Goal: Information Seeking & Learning: Check status

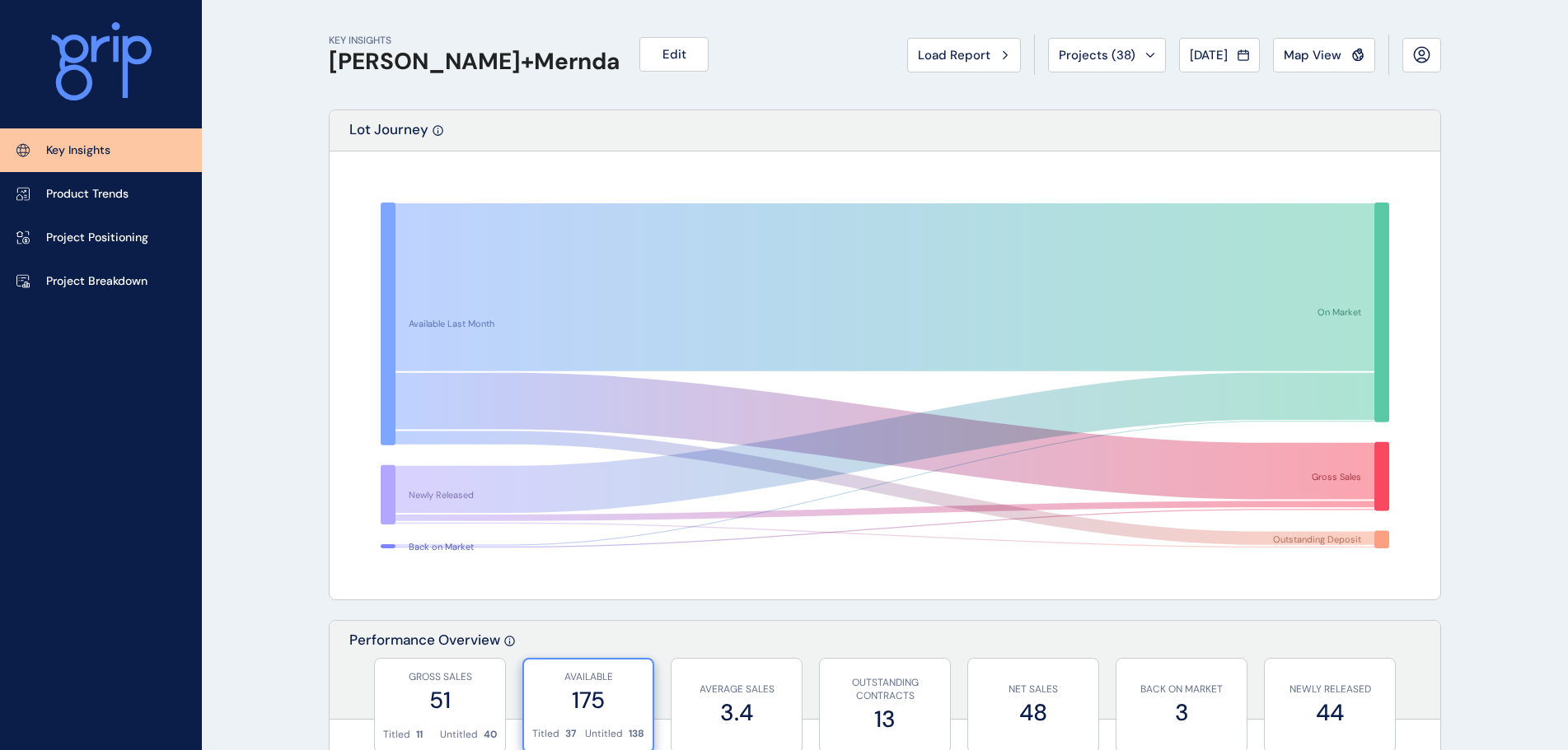
click at [931, 51] on span "Load Report" at bounding box center [954, 56] width 72 height 17
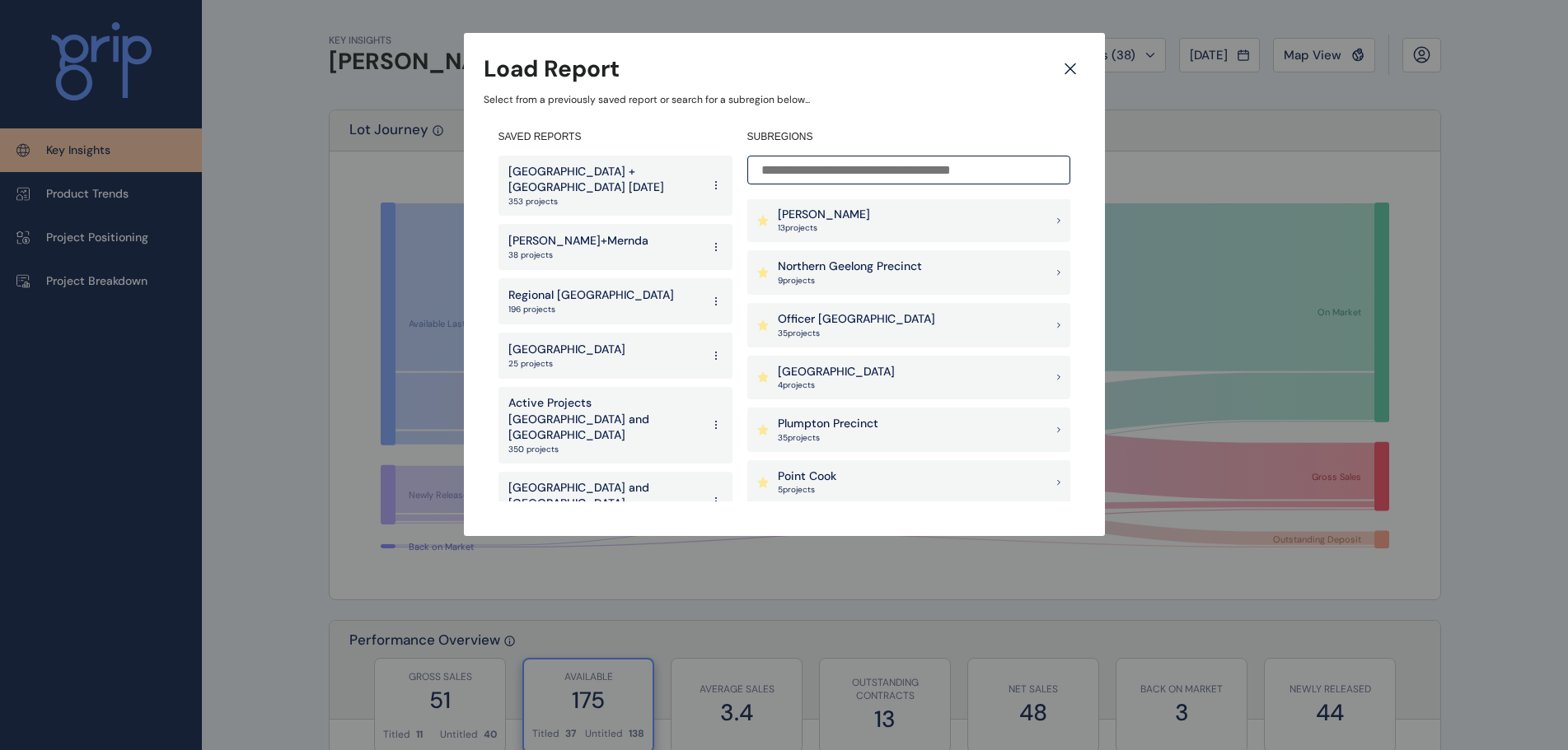
scroll to position [1070, 0]
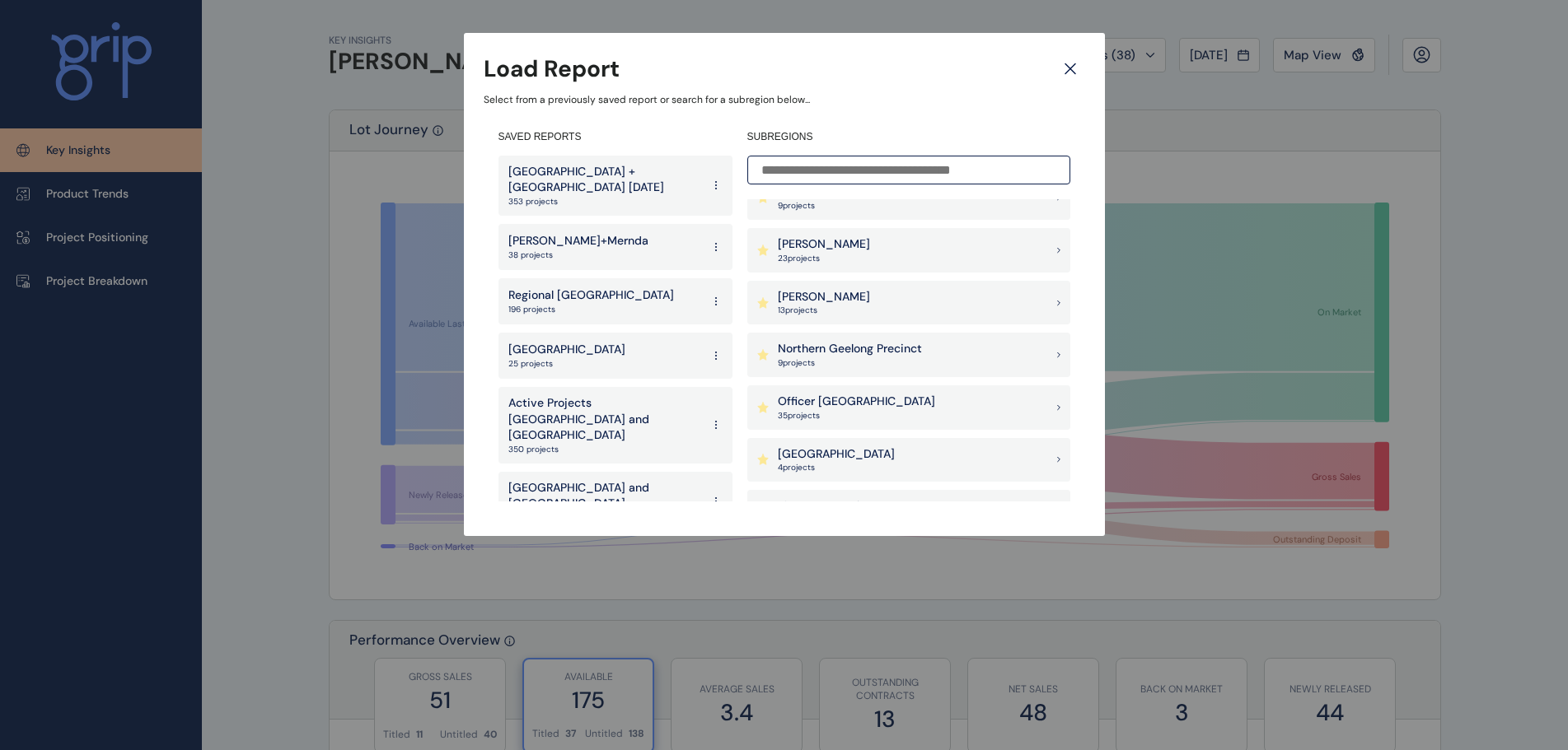
click at [843, 292] on p "[PERSON_NAME]" at bounding box center [823, 297] width 92 height 17
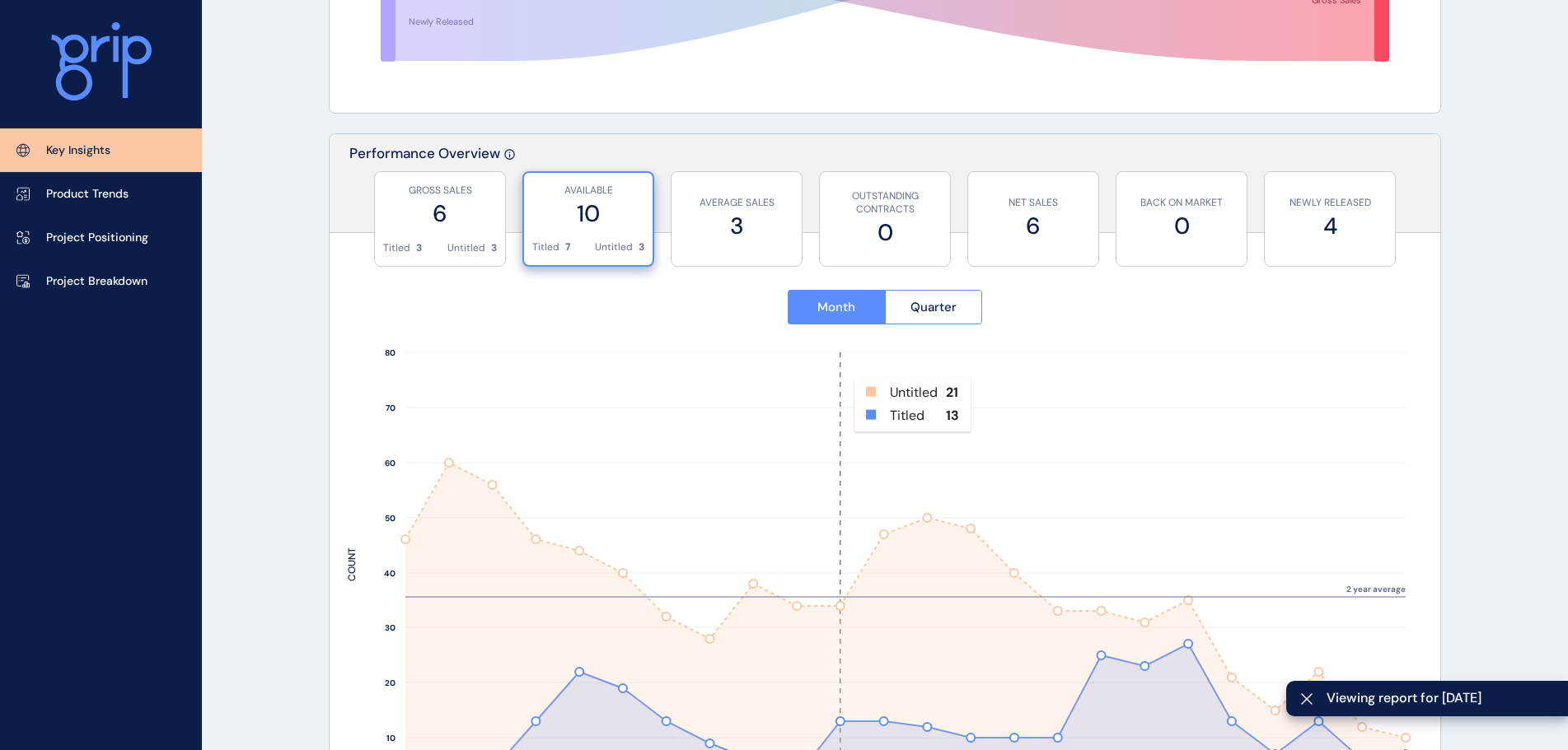
scroll to position [659, 0]
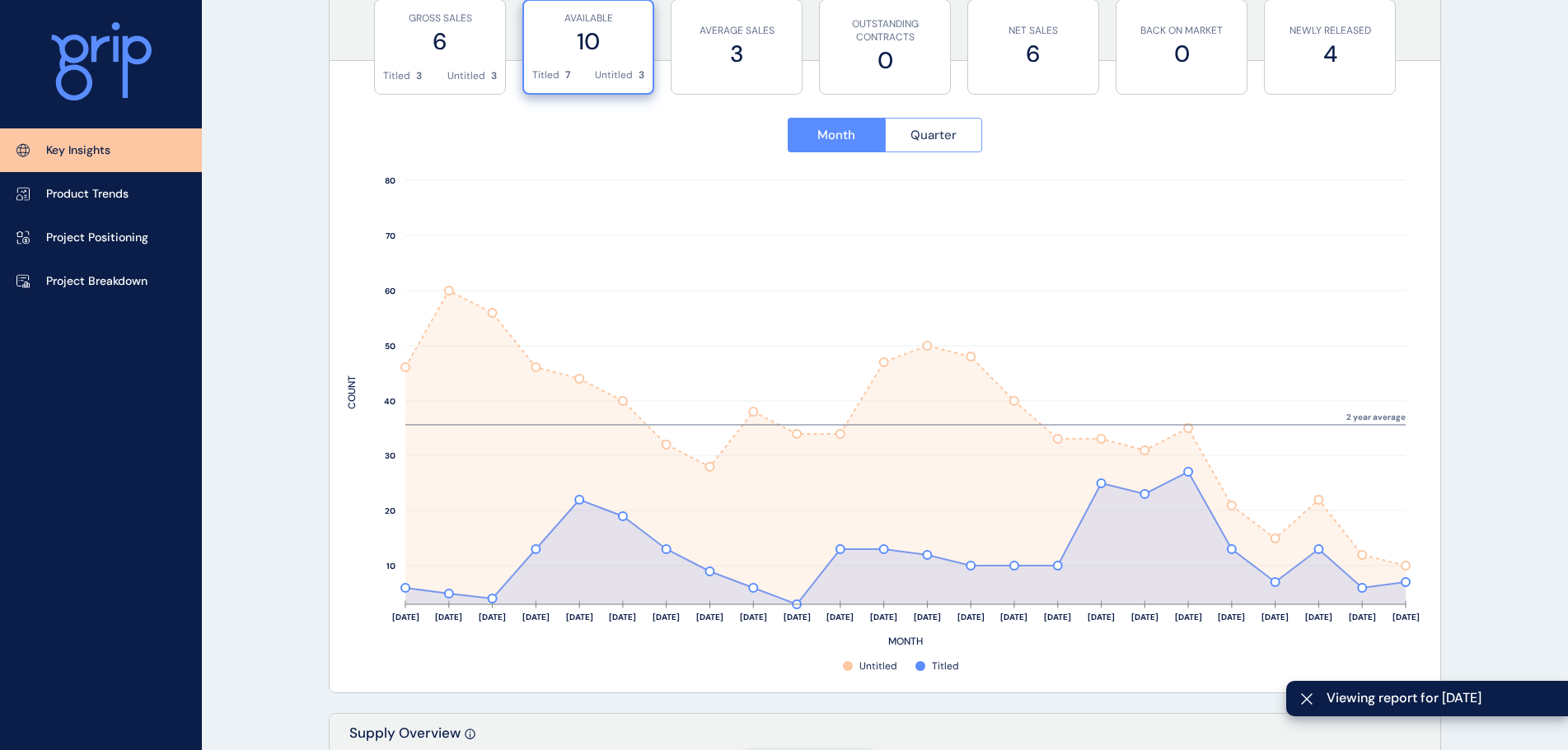
click at [958, 139] on button "Quarter" at bounding box center [934, 135] width 98 height 35
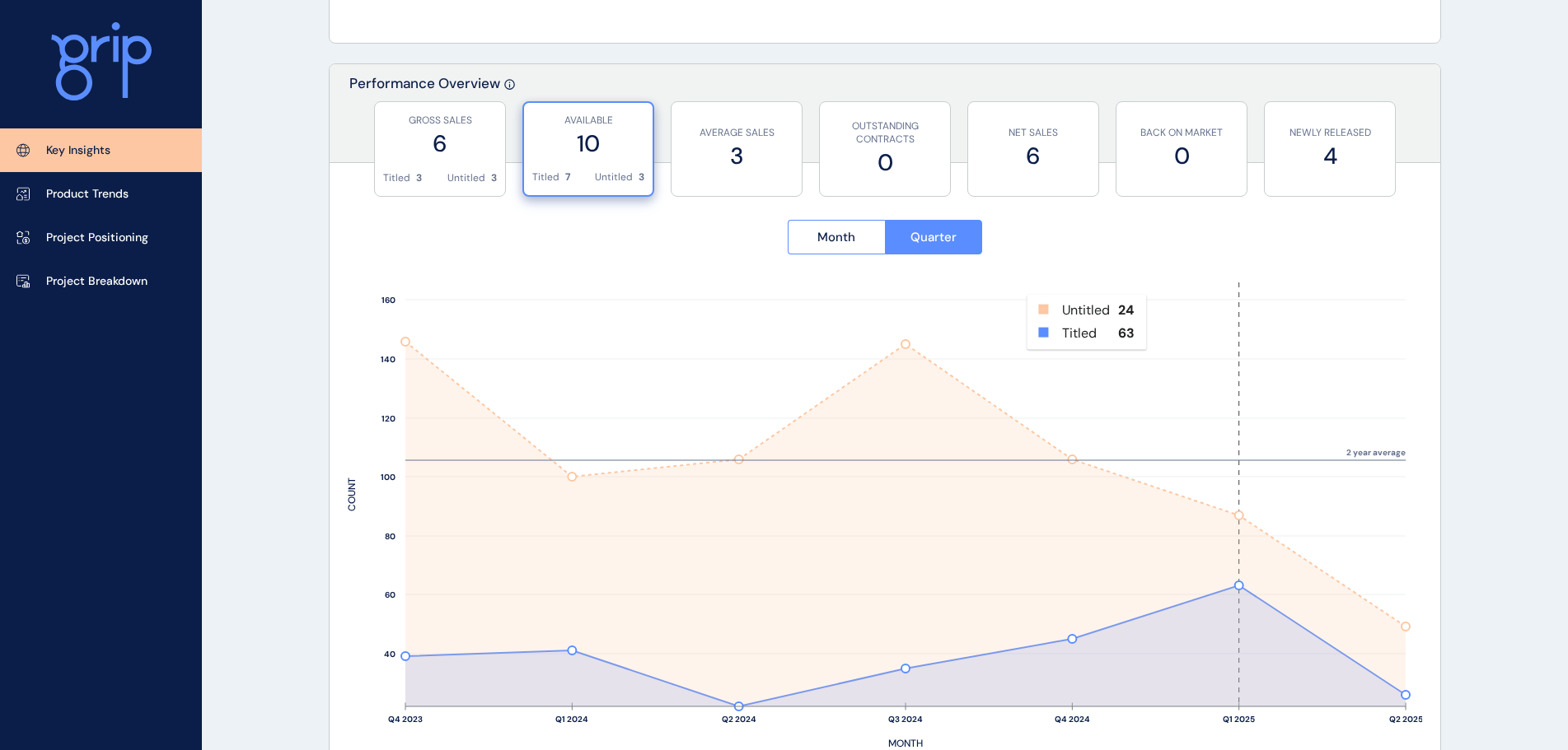
scroll to position [741, 0]
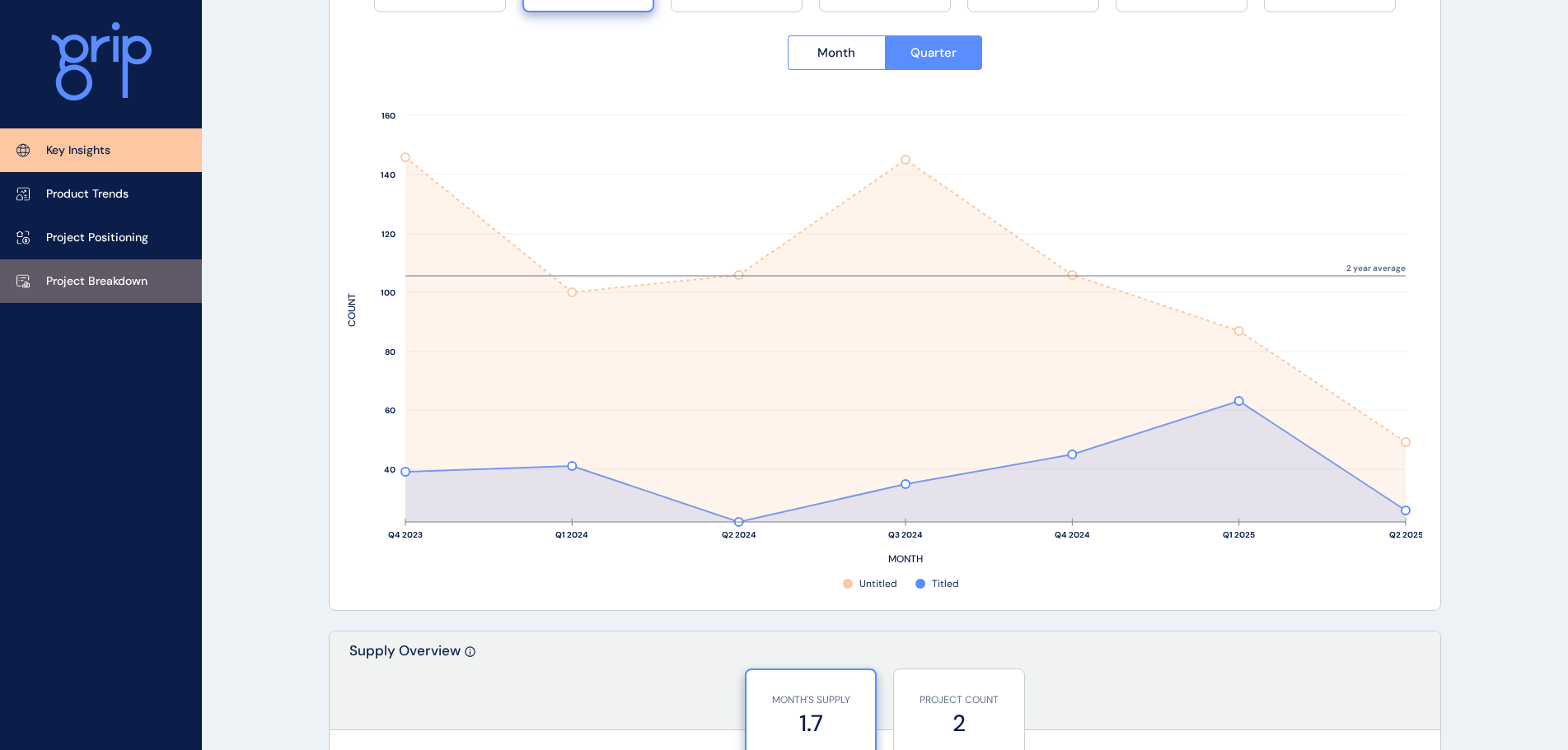
click at [163, 287] on link "Project Breakdown" at bounding box center [100, 281] width 202 height 44
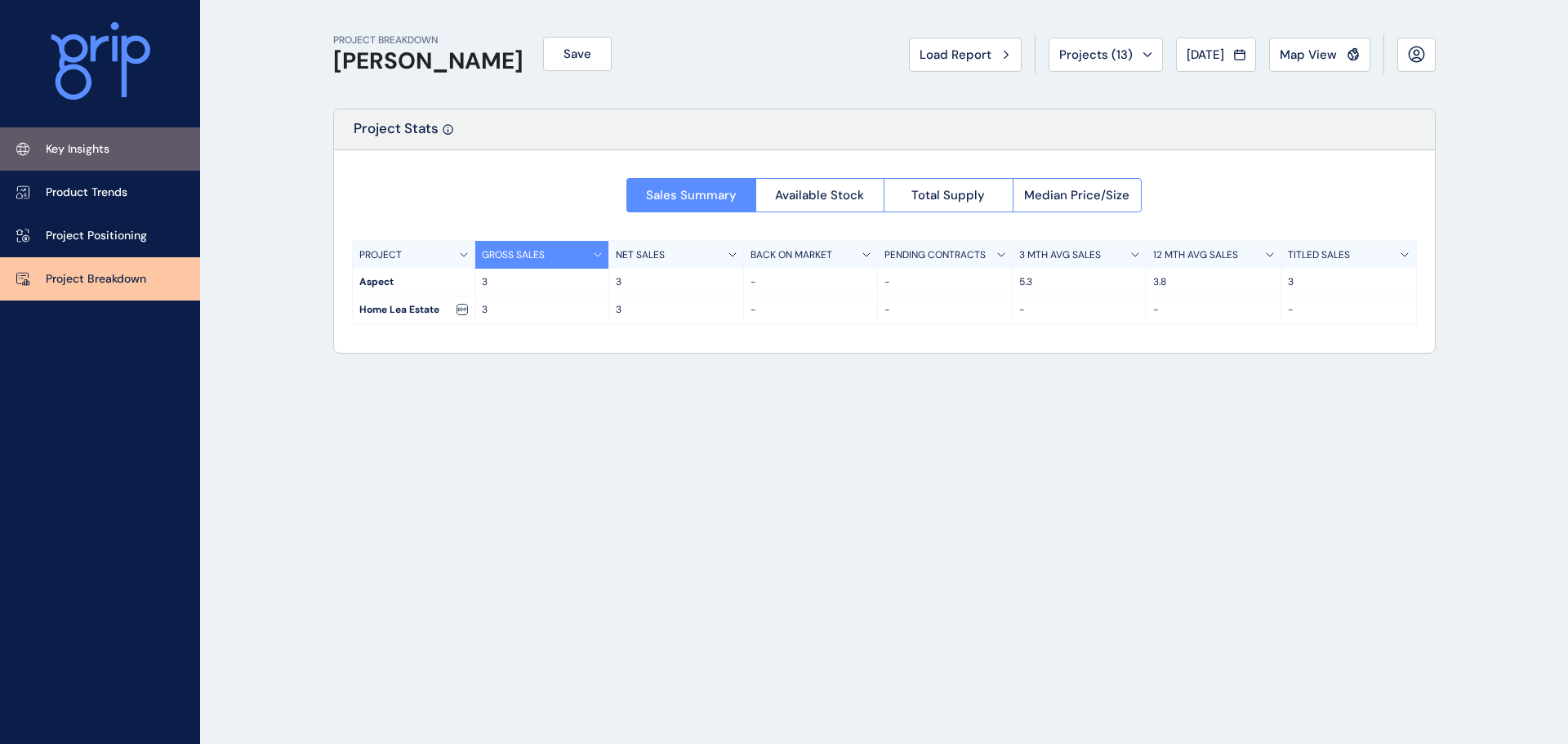
click at [110, 137] on link "Key Insights" at bounding box center [100, 149] width 200 height 44
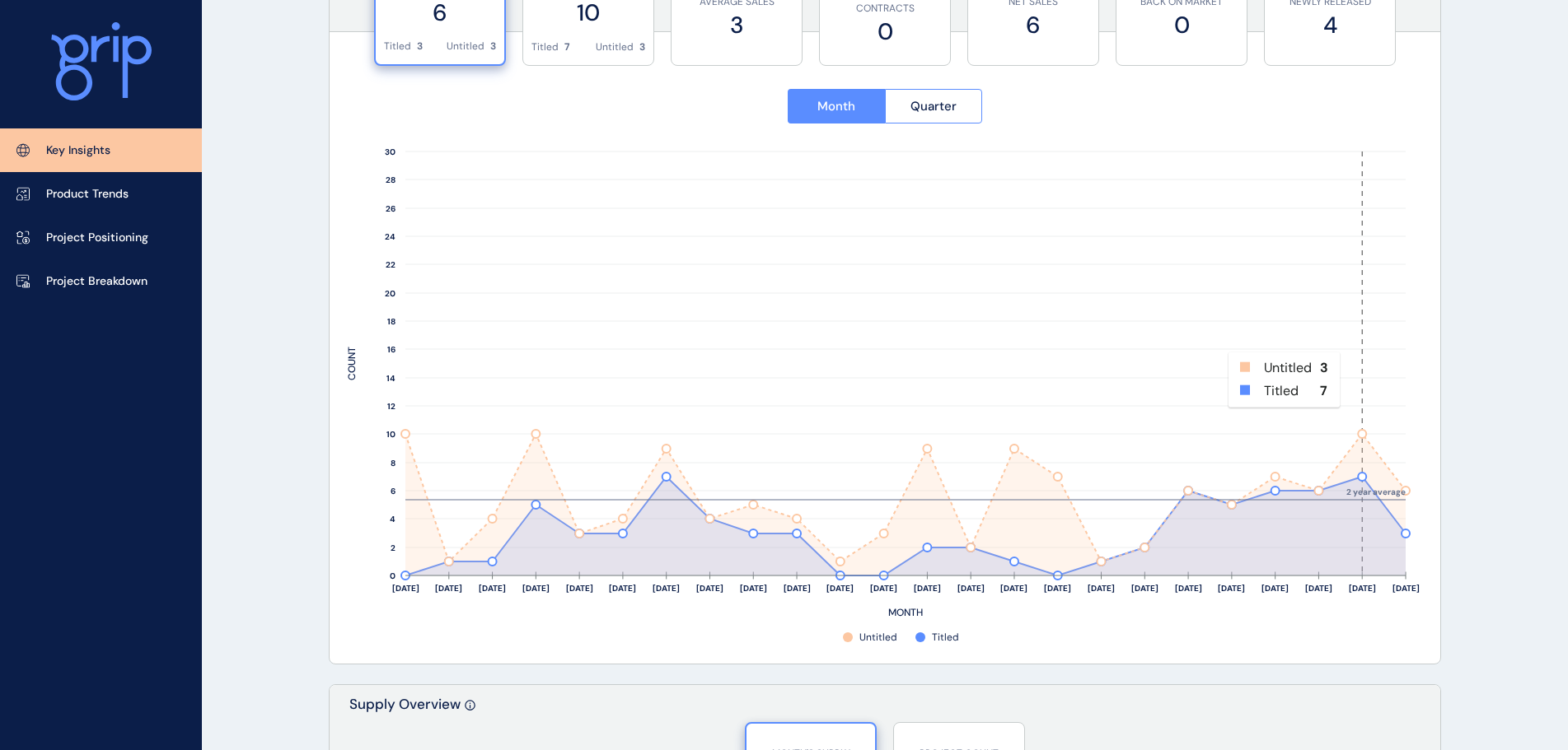
scroll to position [659, 0]
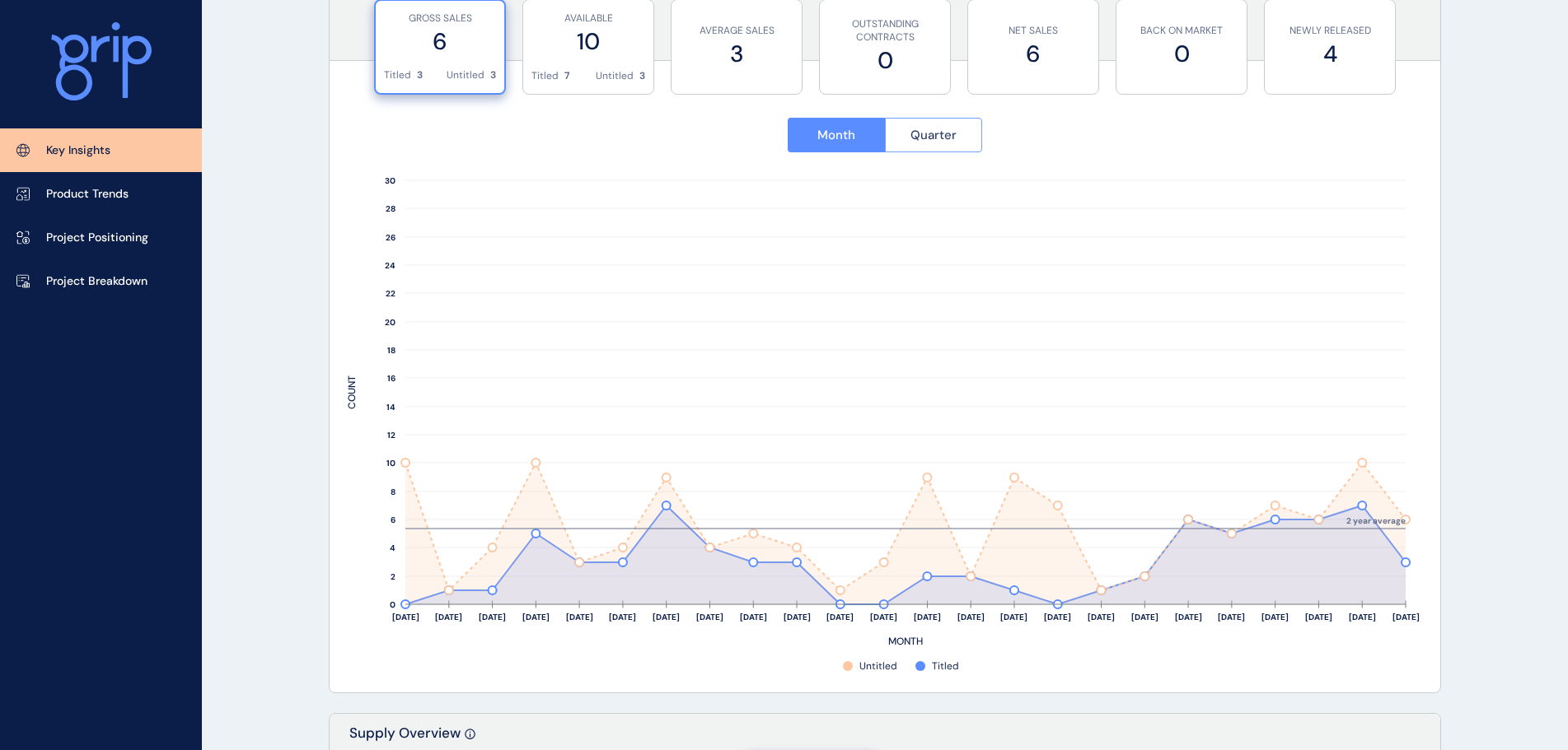
click at [930, 141] on span "Quarter" at bounding box center [934, 135] width 46 height 17
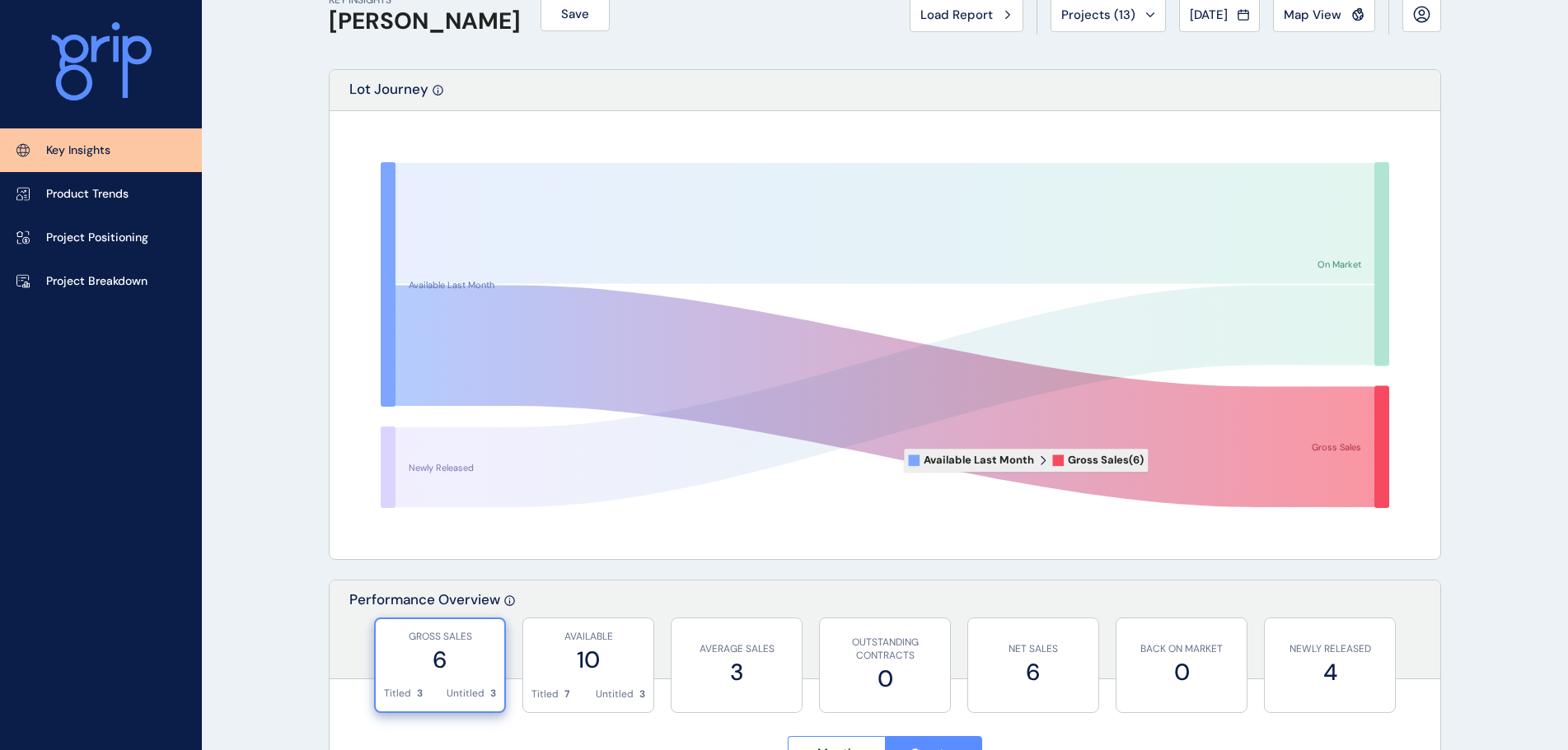
scroll to position [0, 0]
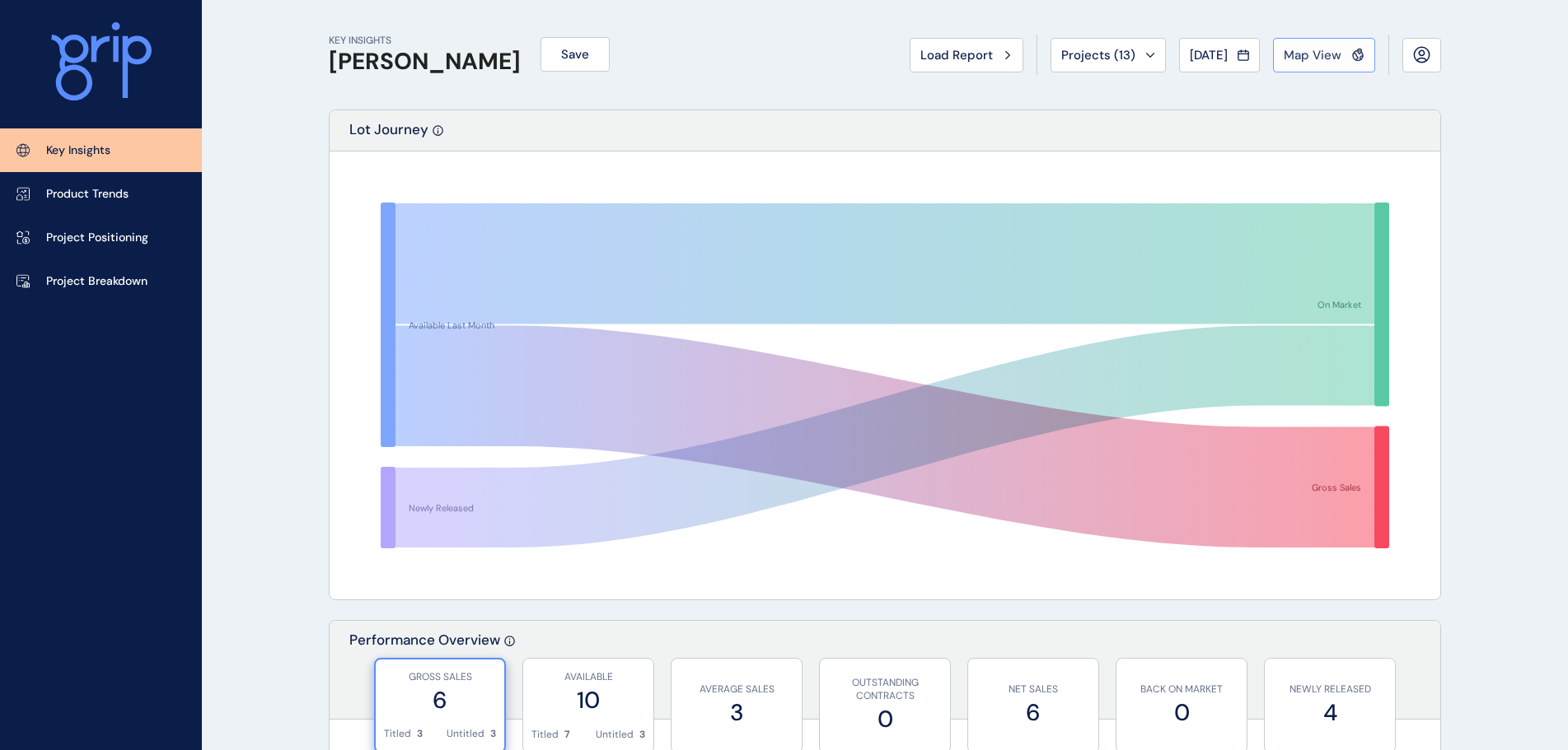
click at [1299, 50] on span "Map View" at bounding box center [1312, 56] width 57 height 17
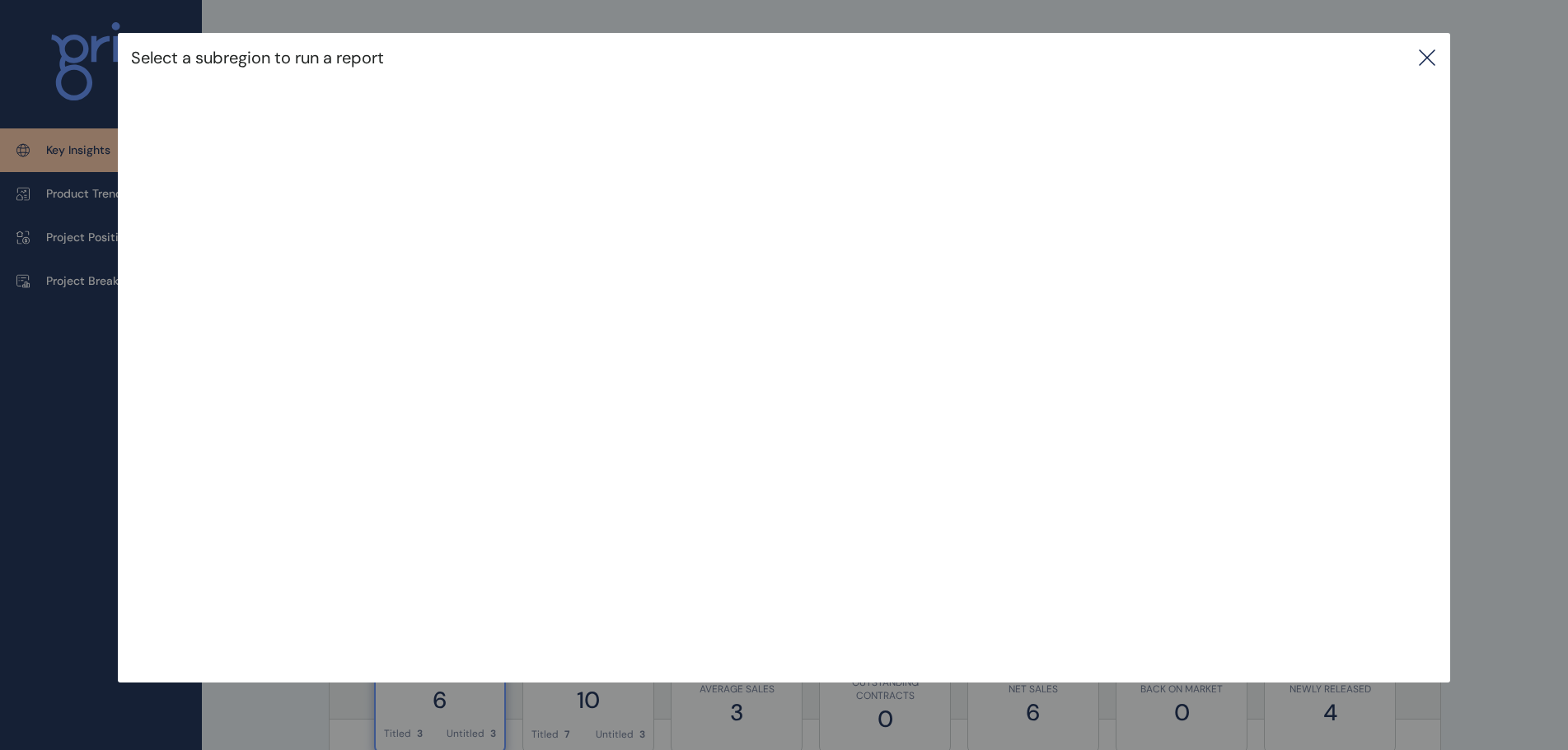
click at [1437, 58] on icon at bounding box center [1427, 58] width 20 height 20
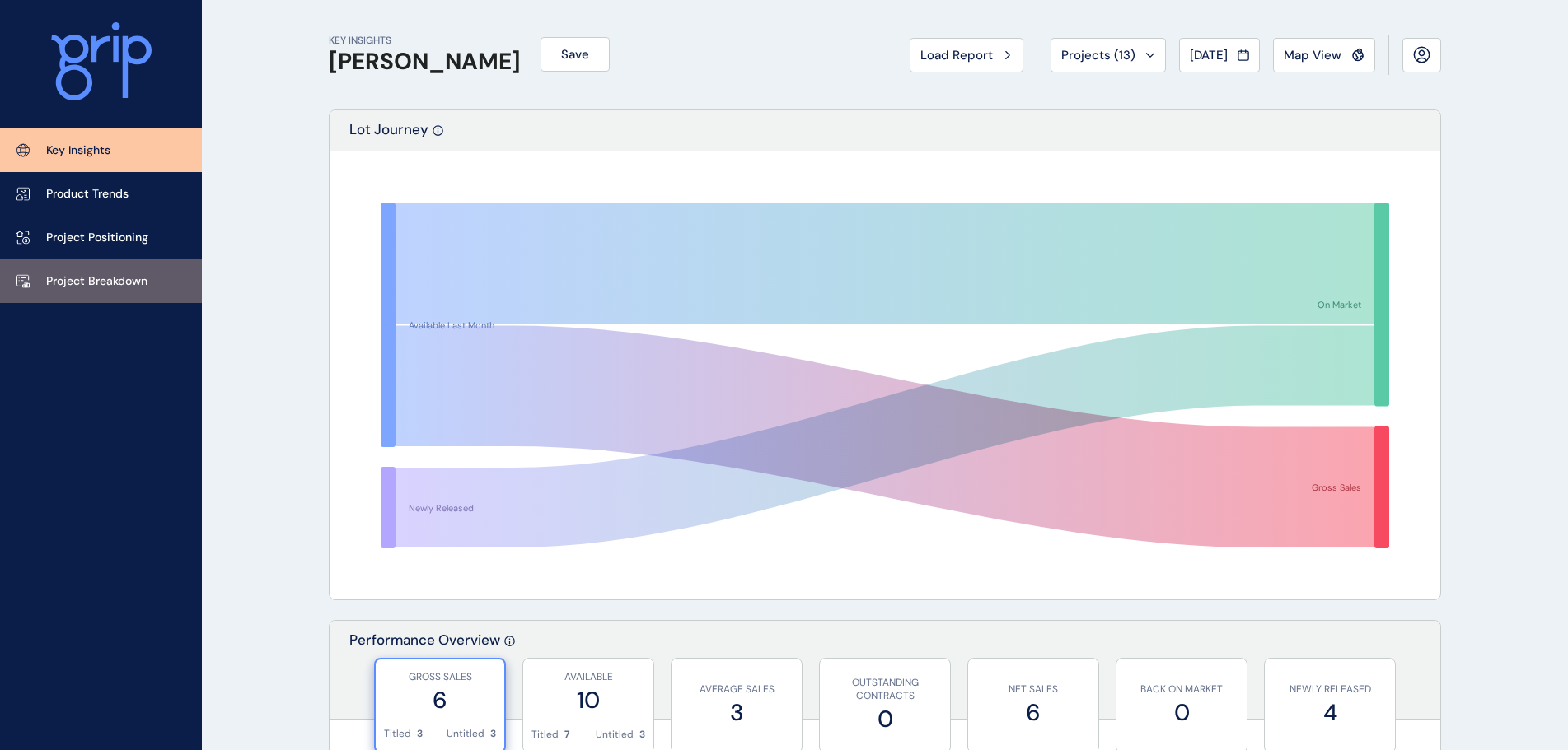
click at [131, 295] on link "Project Breakdown" at bounding box center [100, 281] width 202 height 44
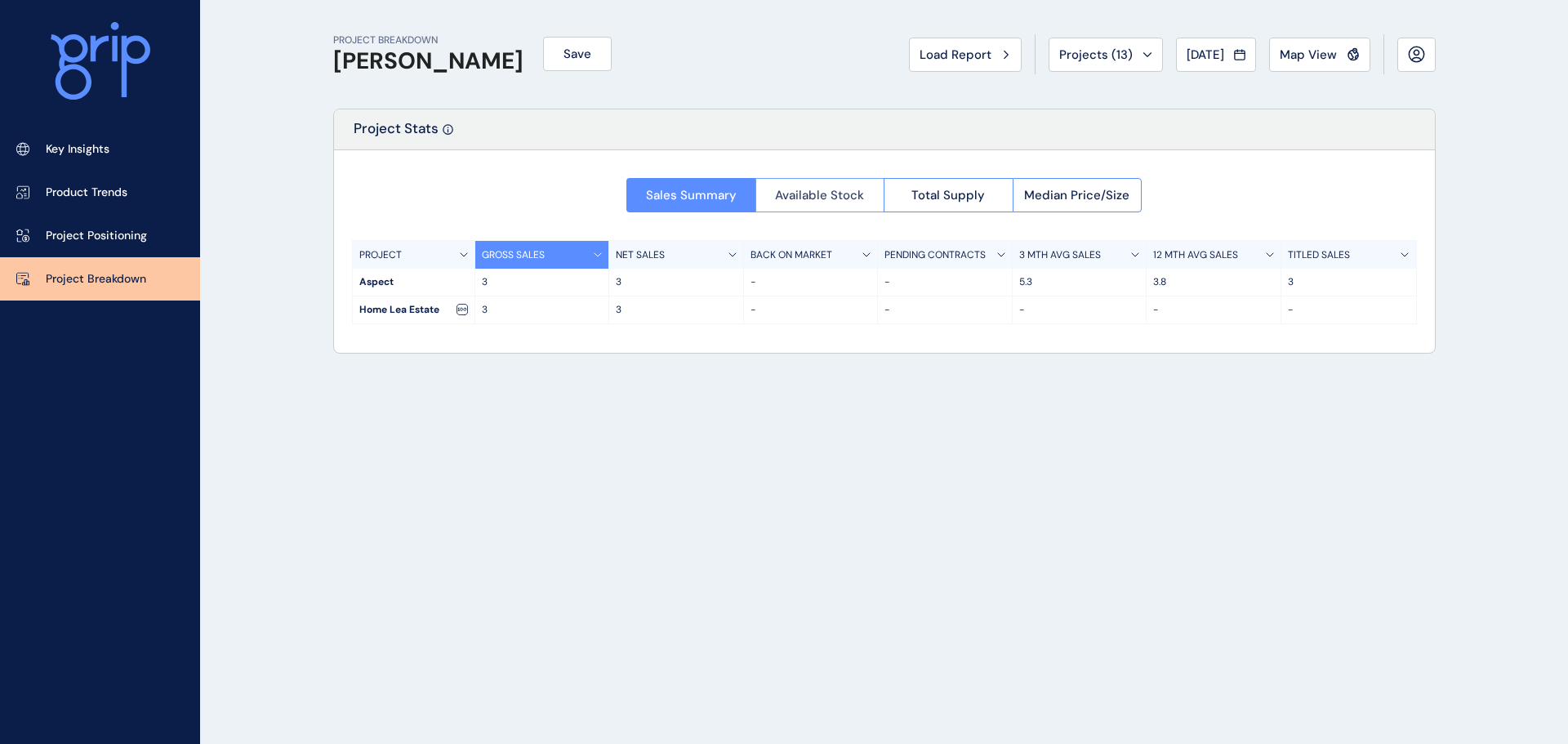
click at [807, 200] on span "Available Stock" at bounding box center [819, 195] width 89 height 16
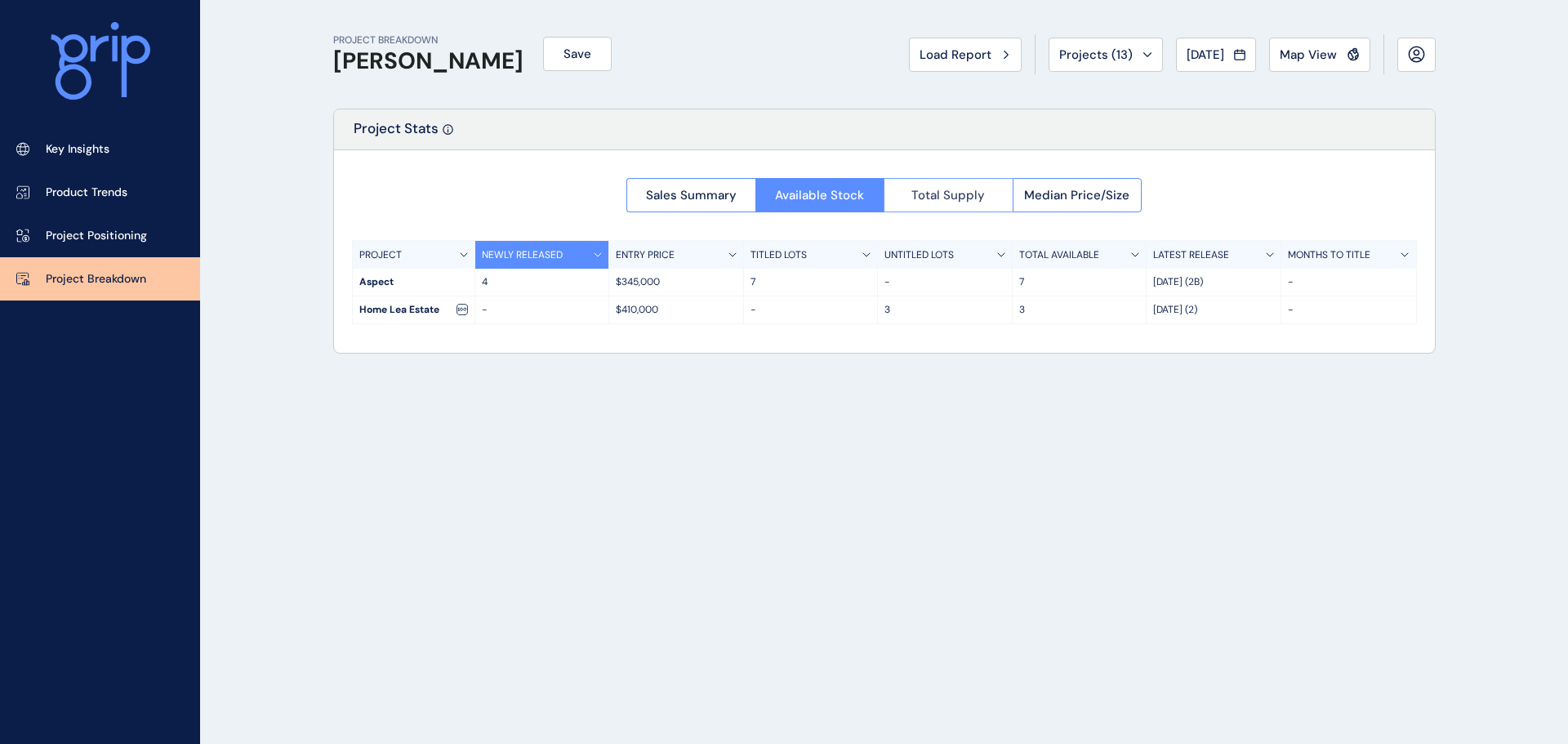
click at [912, 202] on button "Total Supply" at bounding box center [948, 195] width 129 height 35
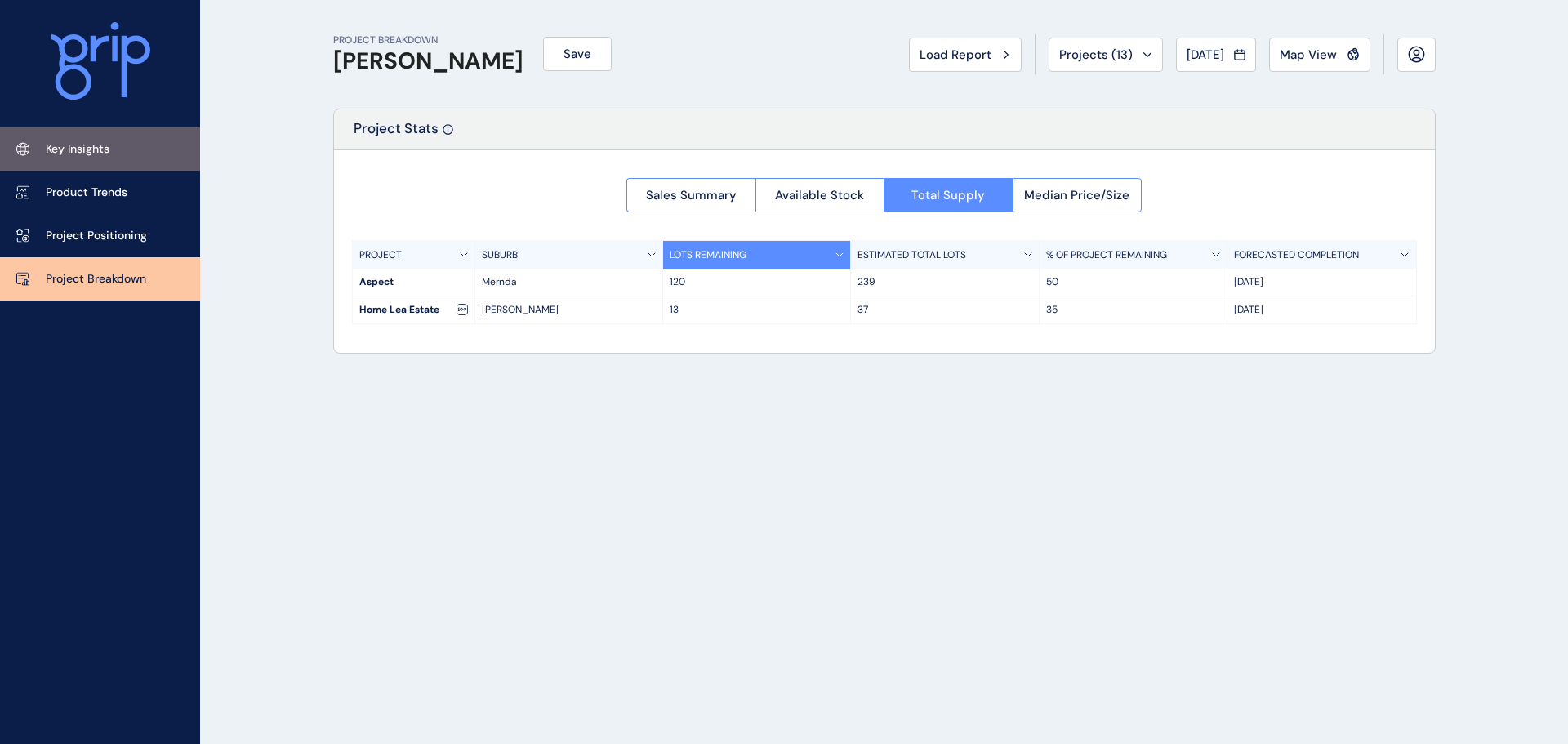
click at [120, 147] on link "Key Insights" at bounding box center [100, 149] width 200 height 44
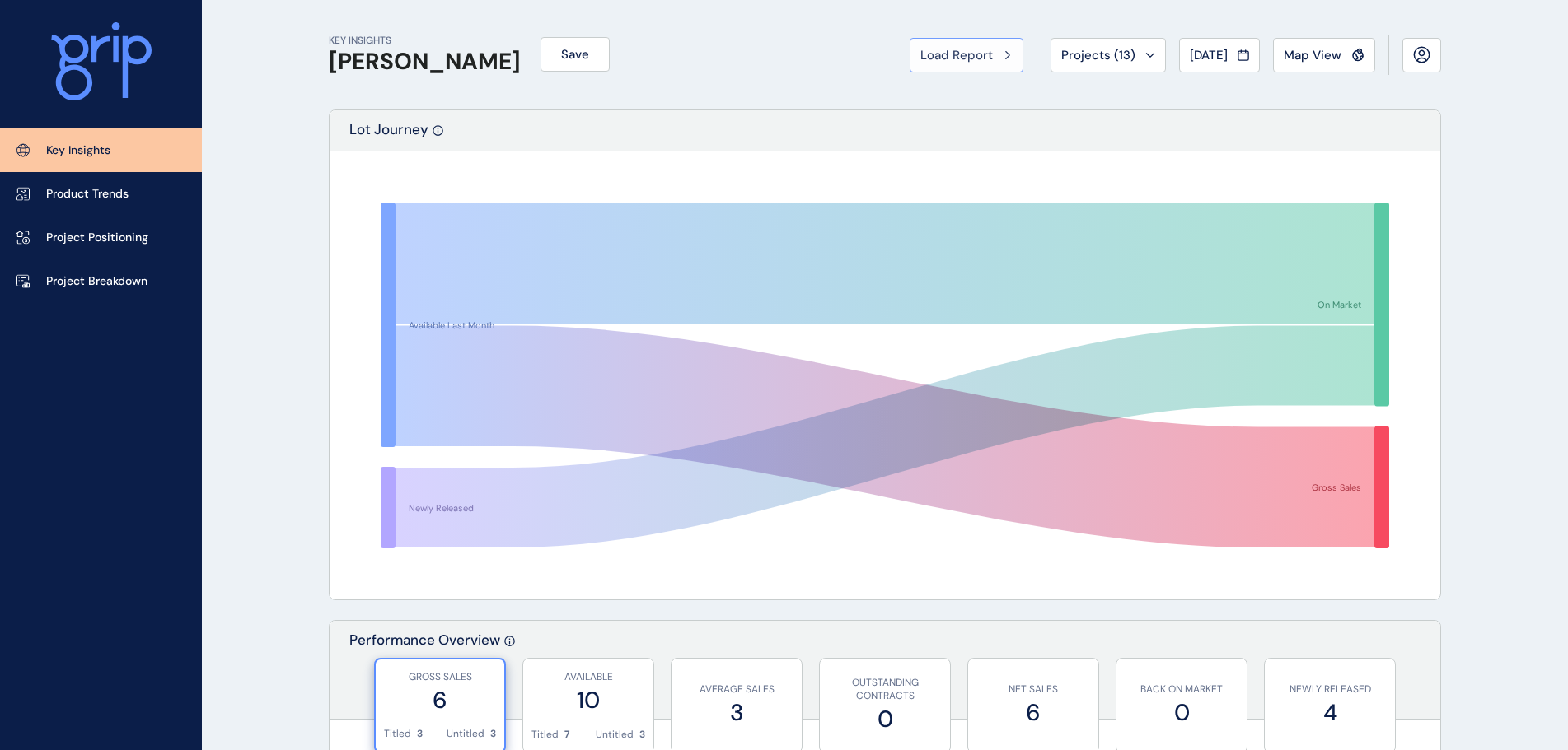
click at [928, 53] on span "Load Report" at bounding box center [956, 56] width 72 height 17
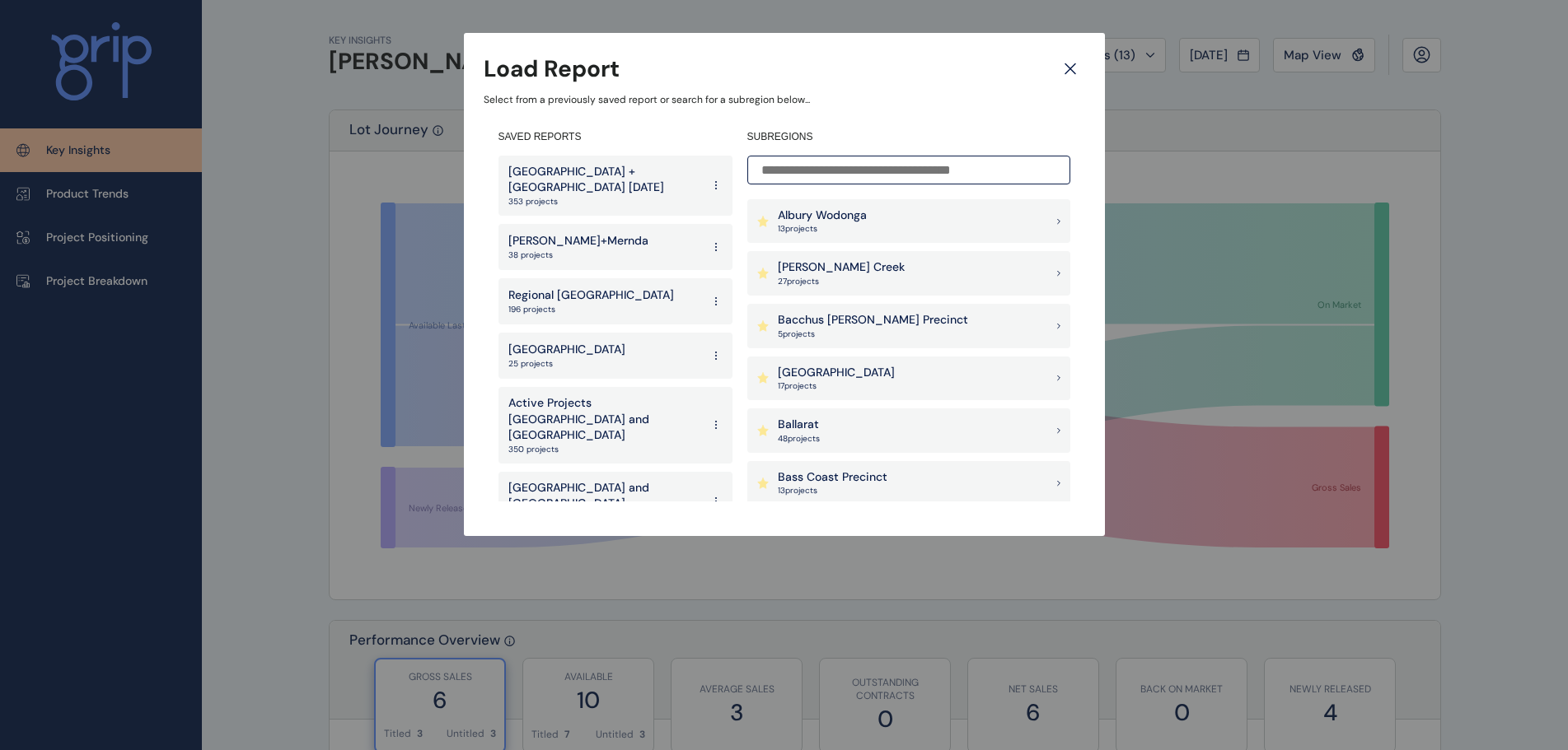
click at [582, 233] on p "[PERSON_NAME]+Mernda" at bounding box center [578, 241] width 140 height 17
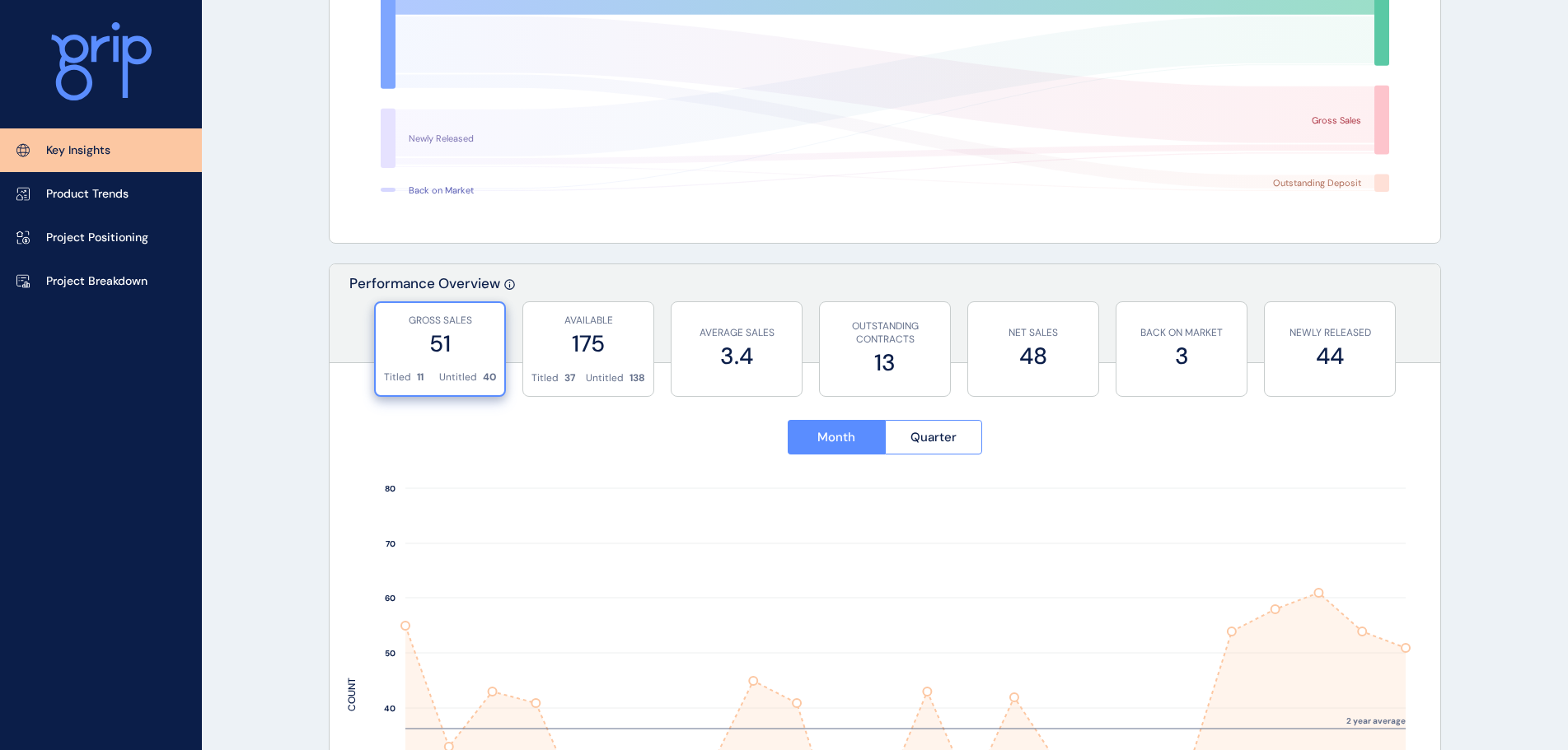
scroll to position [494, 0]
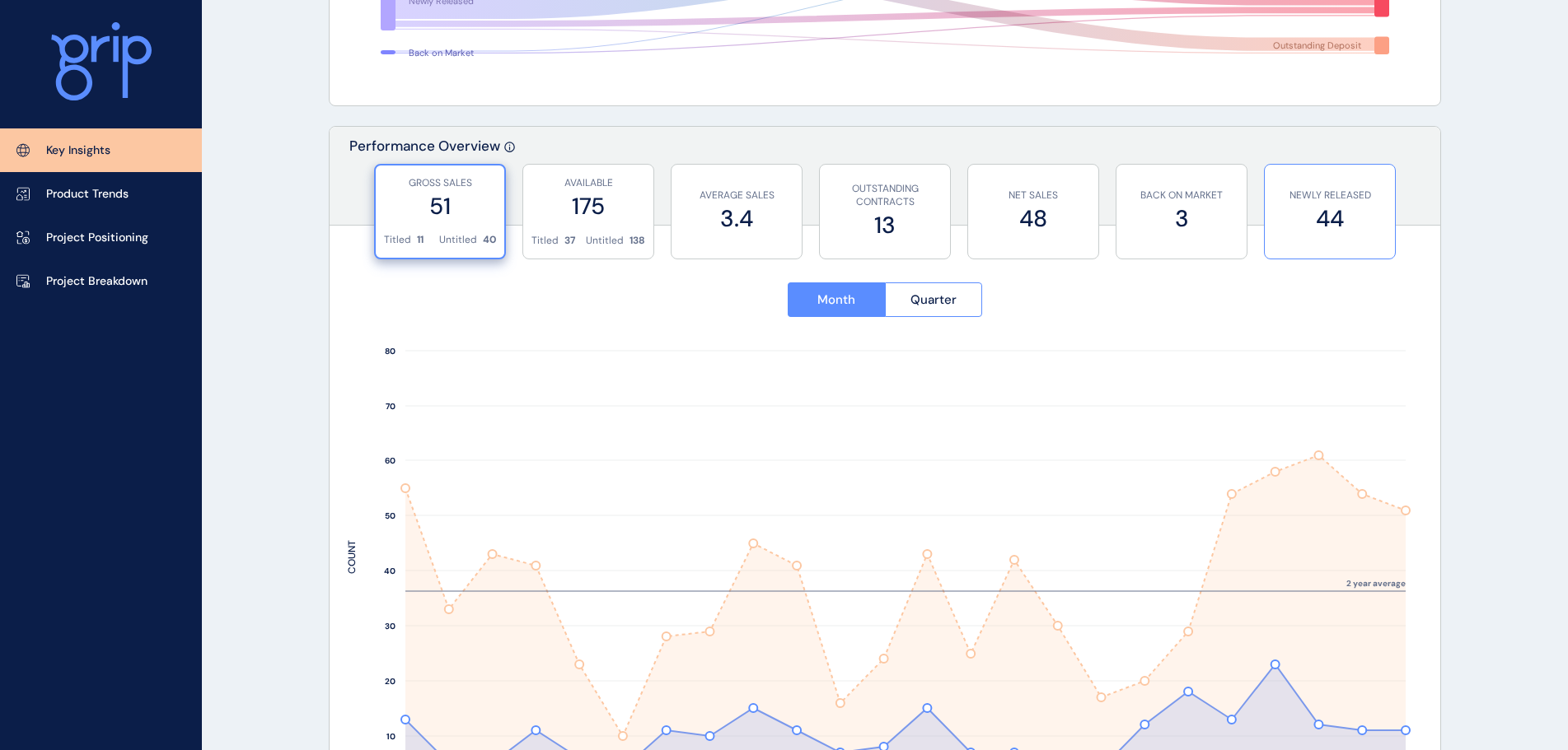
click at [1377, 216] on label "44" at bounding box center [1330, 218] width 114 height 32
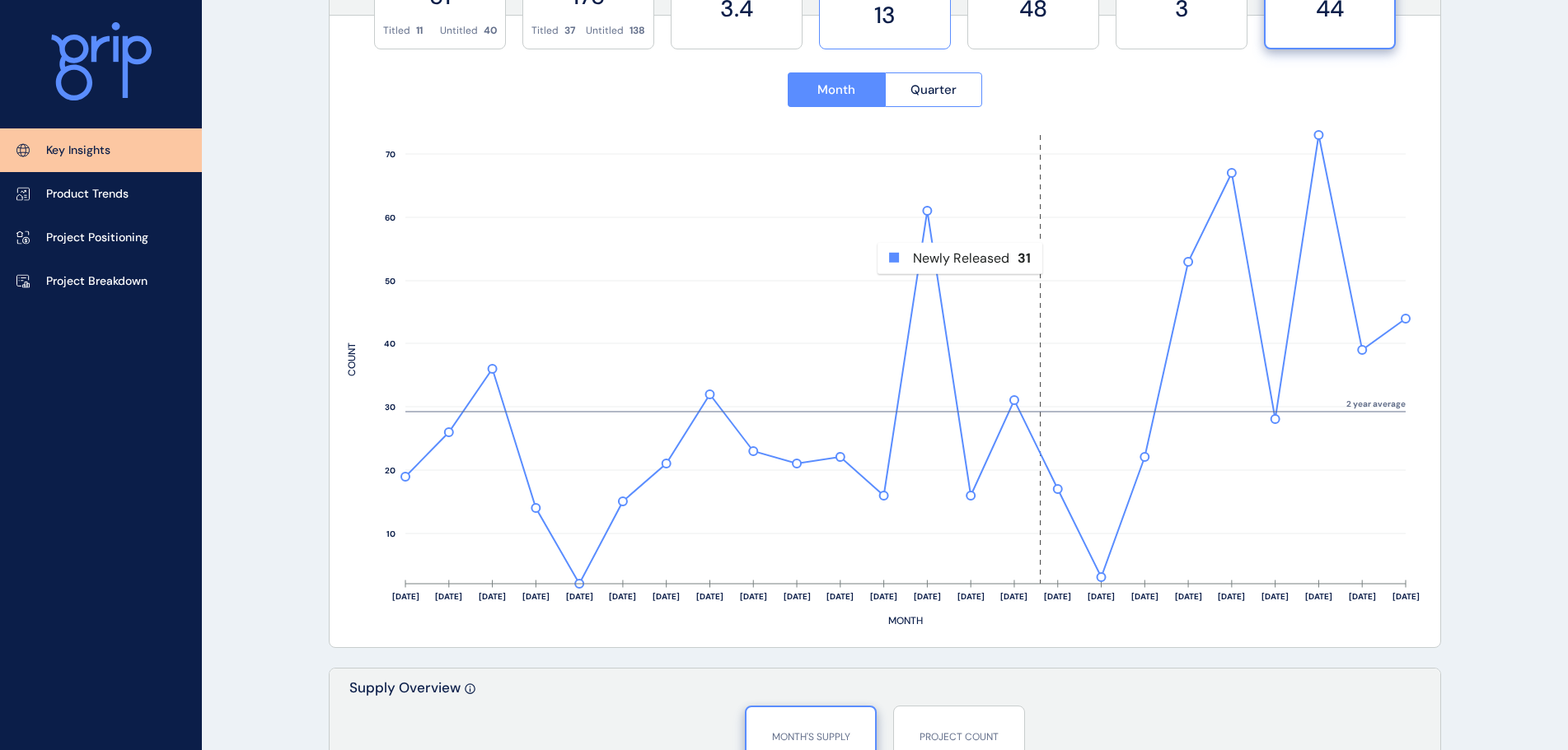
scroll to position [577, 0]
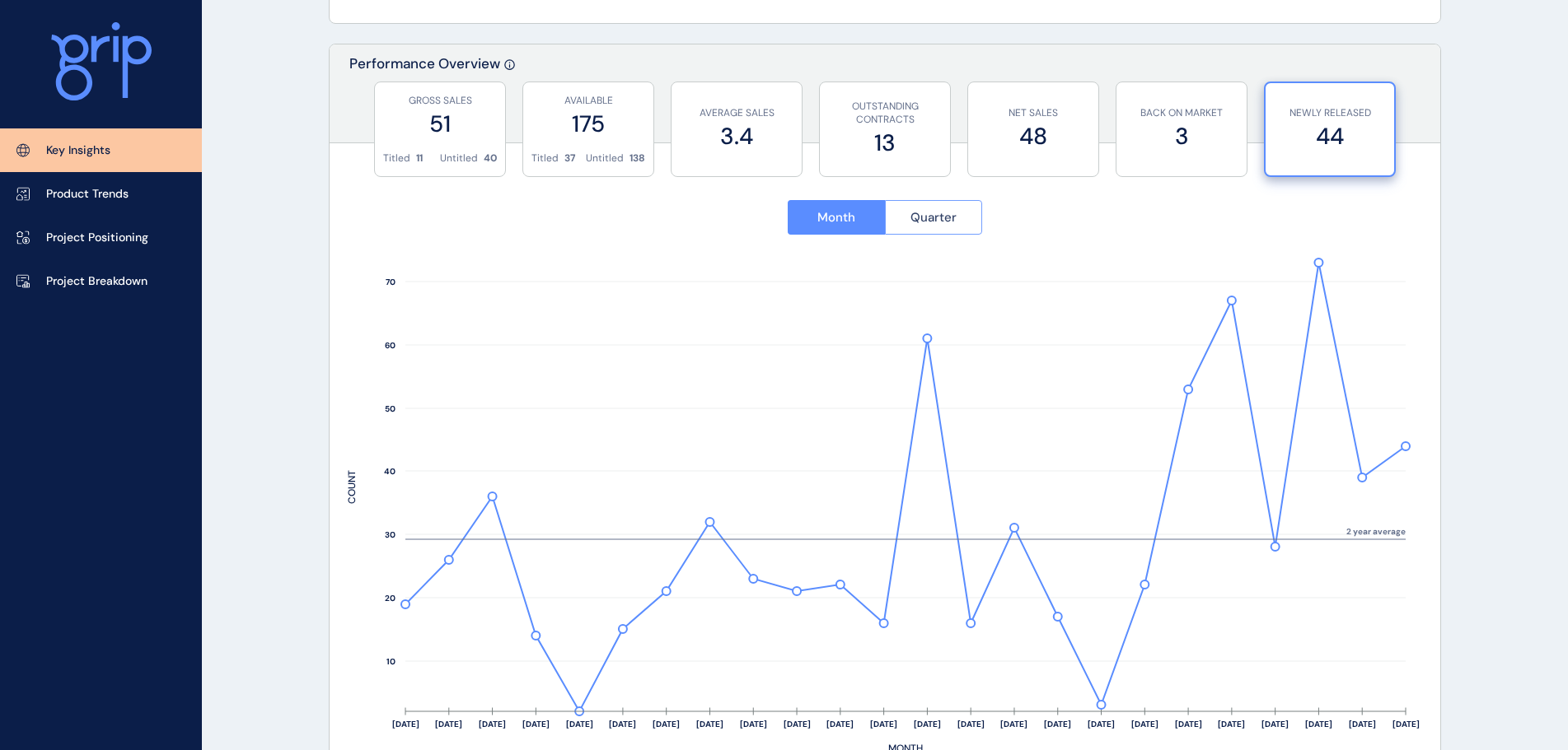
click at [921, 219] on span "Quarter" at bounding box center [934, 217] width 46 height 17
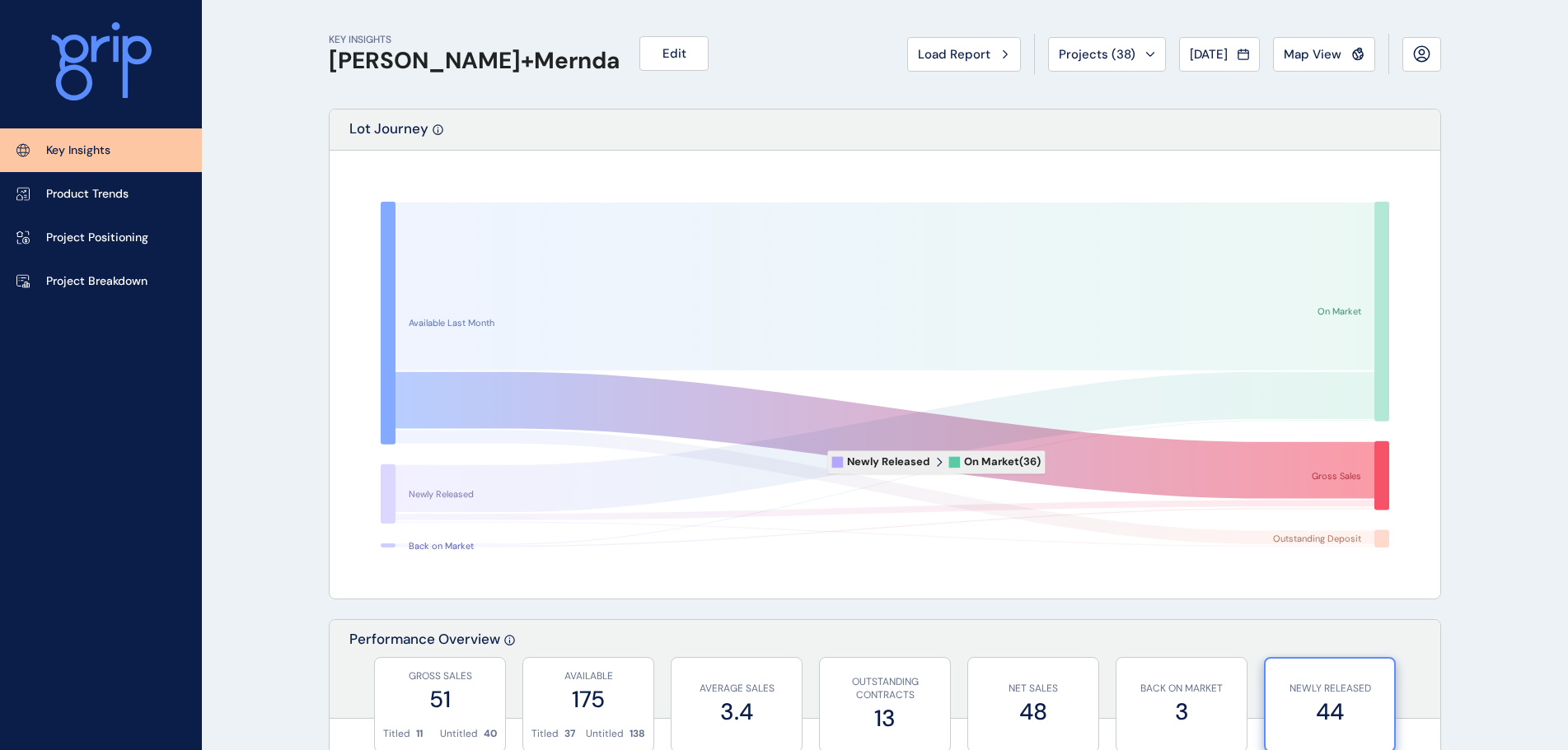
scroll to position [0, 0]
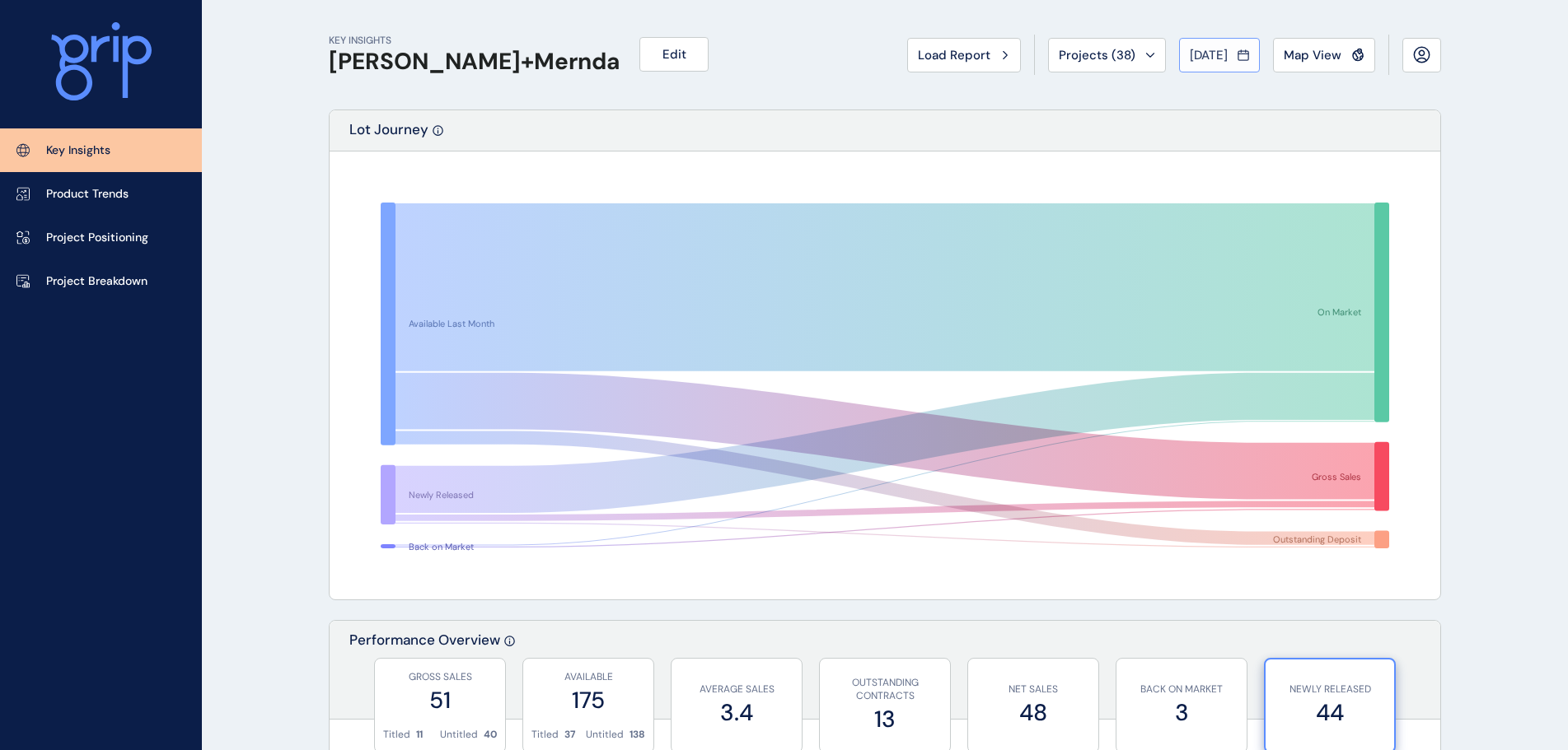
click at [1220, 41] on button "[DATE]" at bounding box center [1219, 56] width 81 height 35
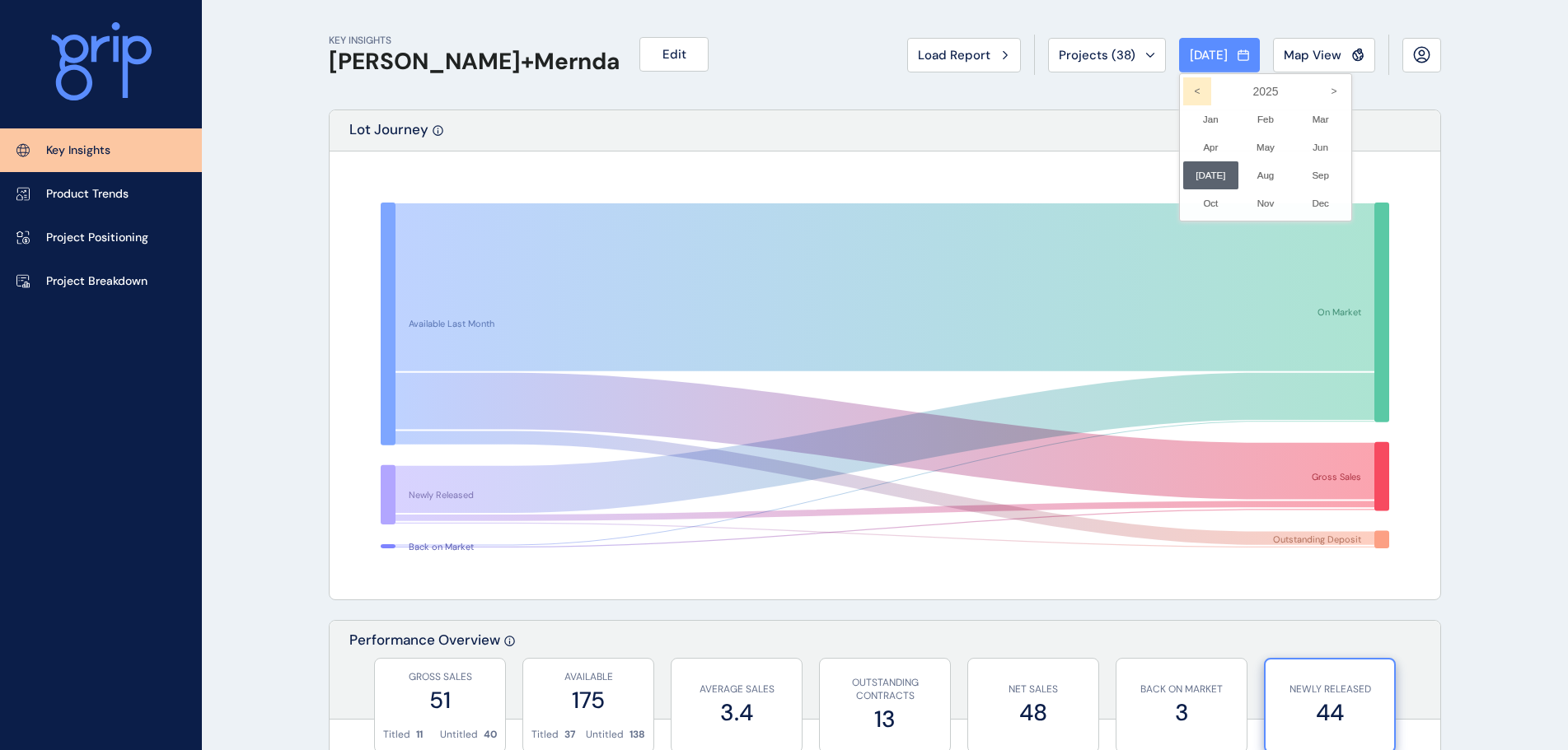
click at [1192, 88] on icon "<" at bounding box center [1197, 91] width 28 height 28
click at [1316, 179] on li "Sep No report is available for this period. New months are usually published 5 …" at bounding box center [1320, 176] width 56 height 28
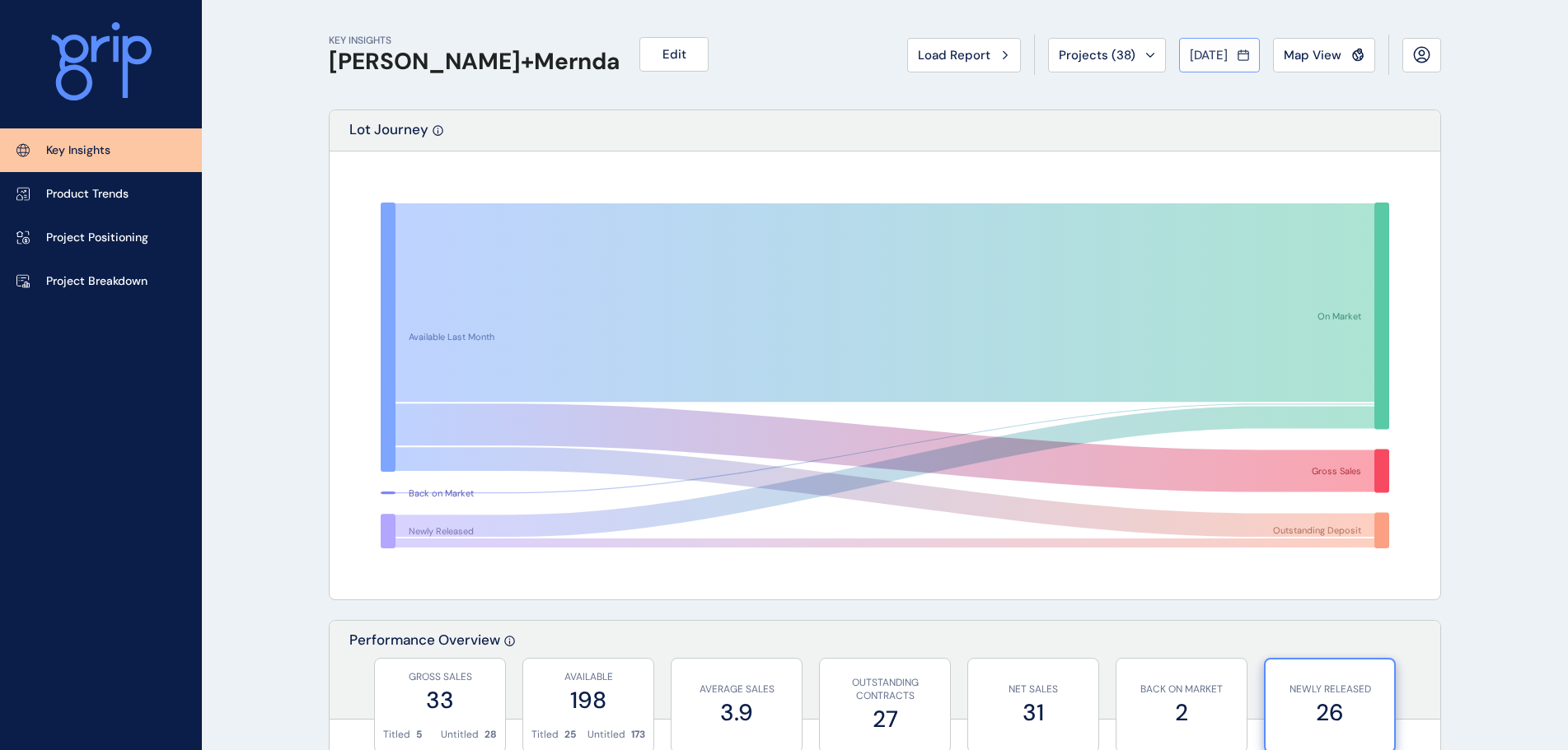
click at [1209, 56] on span "[DATE]" at bounding box center [1209, 56] width 38 height 17
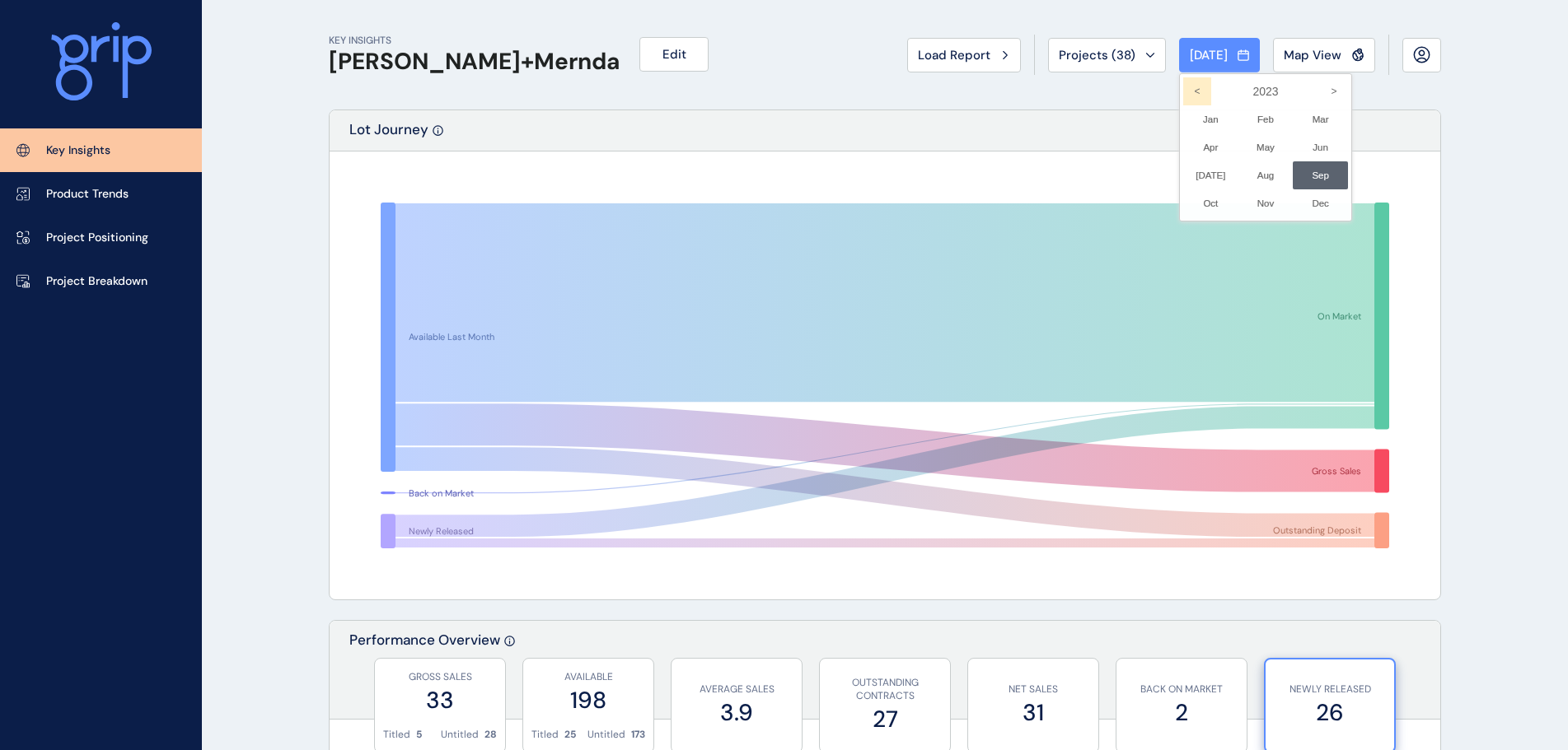
click at [1194, 88] on icon "<" at bounding box center [1197, 91] width 28 height 28
click at [1318, 173] on li "Sep No report is available for this period. New months are usually published 5 …" at bounding box center [1320, 176] width 56 height 28
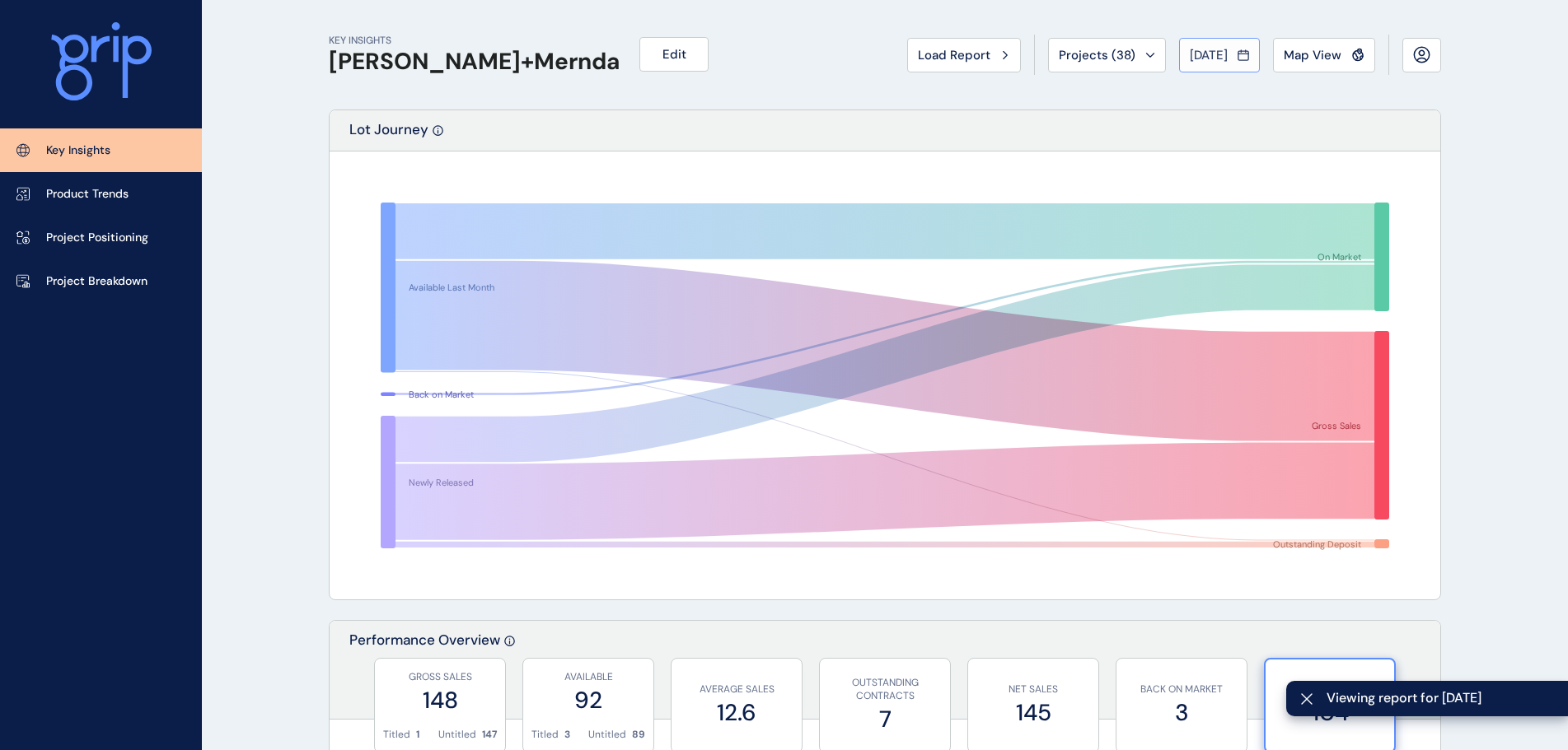
click at [1204, 55] on span "[DATE]" at bounding box center [1209, 56] width 38 height 17
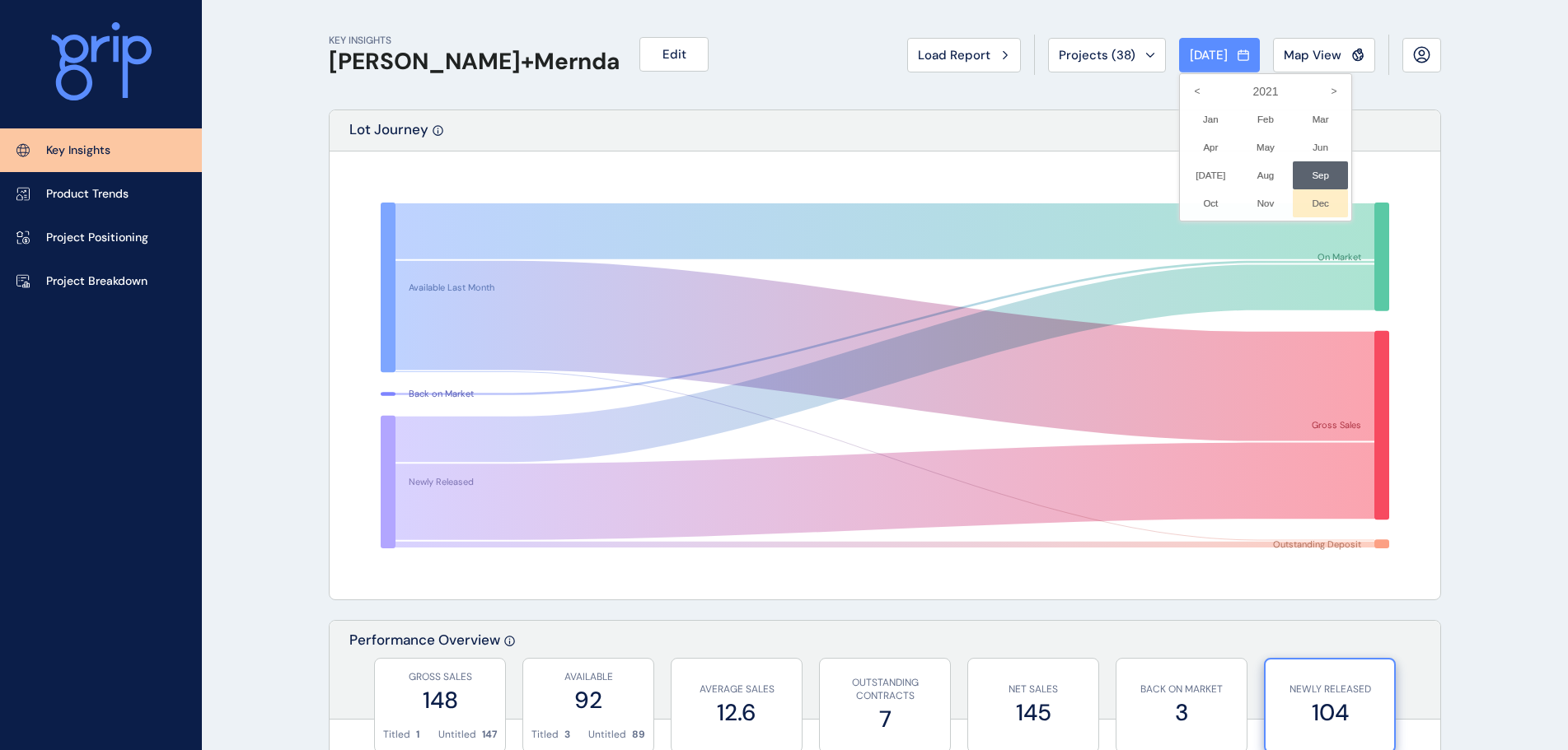
click at [1309, 205] on li "Dec No report is available for this period. New months are usually published 5 …" at bounding box center [1320, 203] width 56 height 28
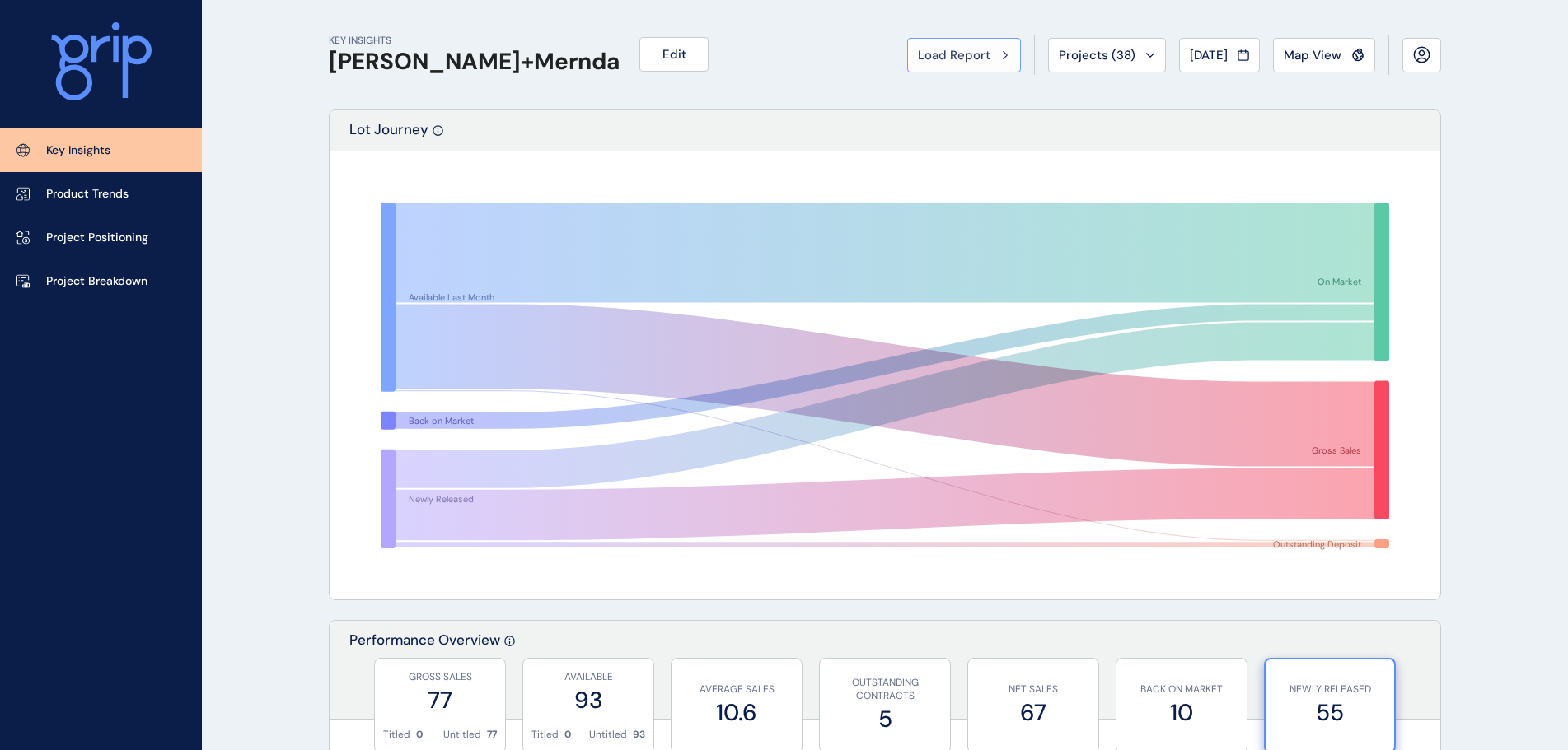
click at [922, 44] on button "Load Report" at bounding box center [964, 56] width 114 height 35
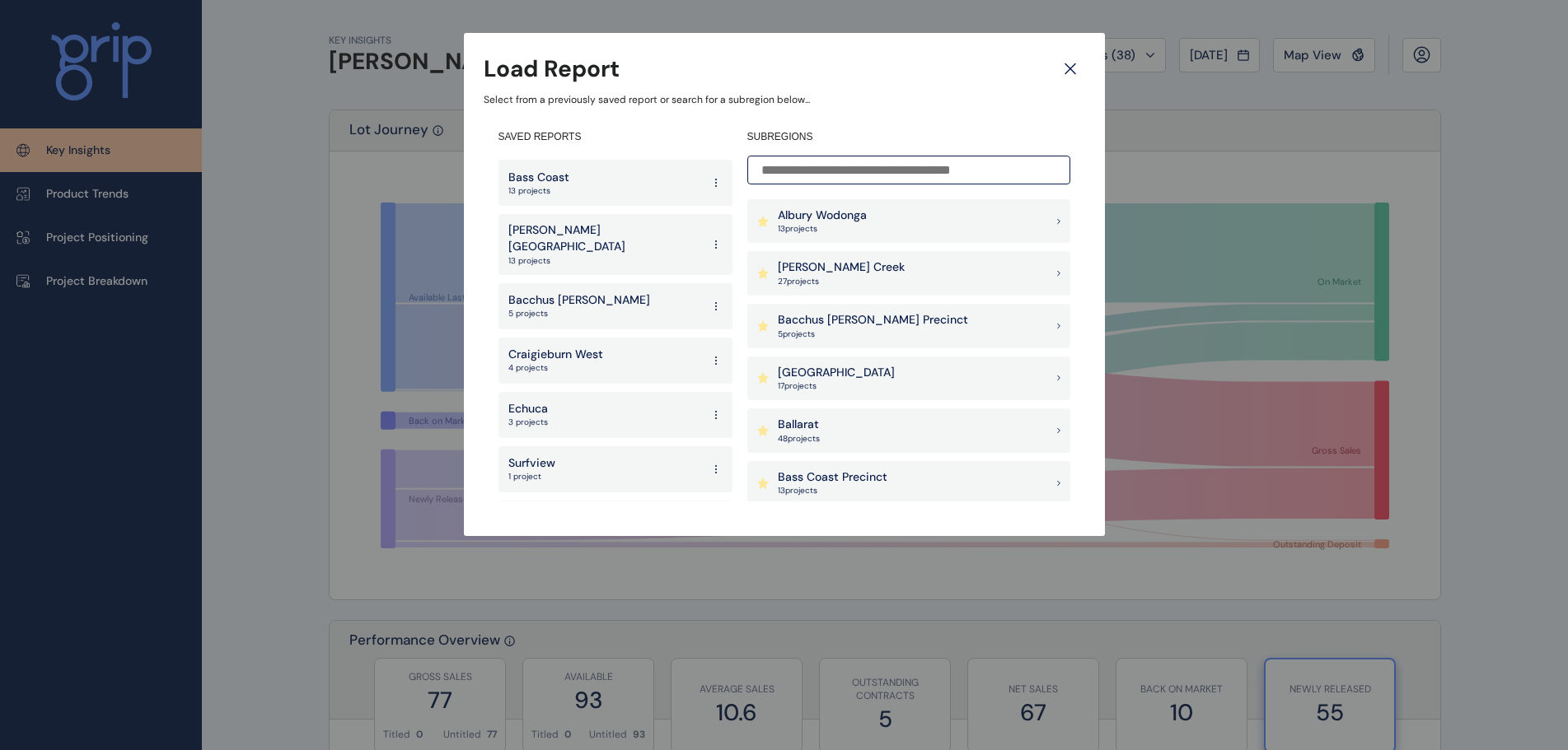
scroll to position [3030, 0]
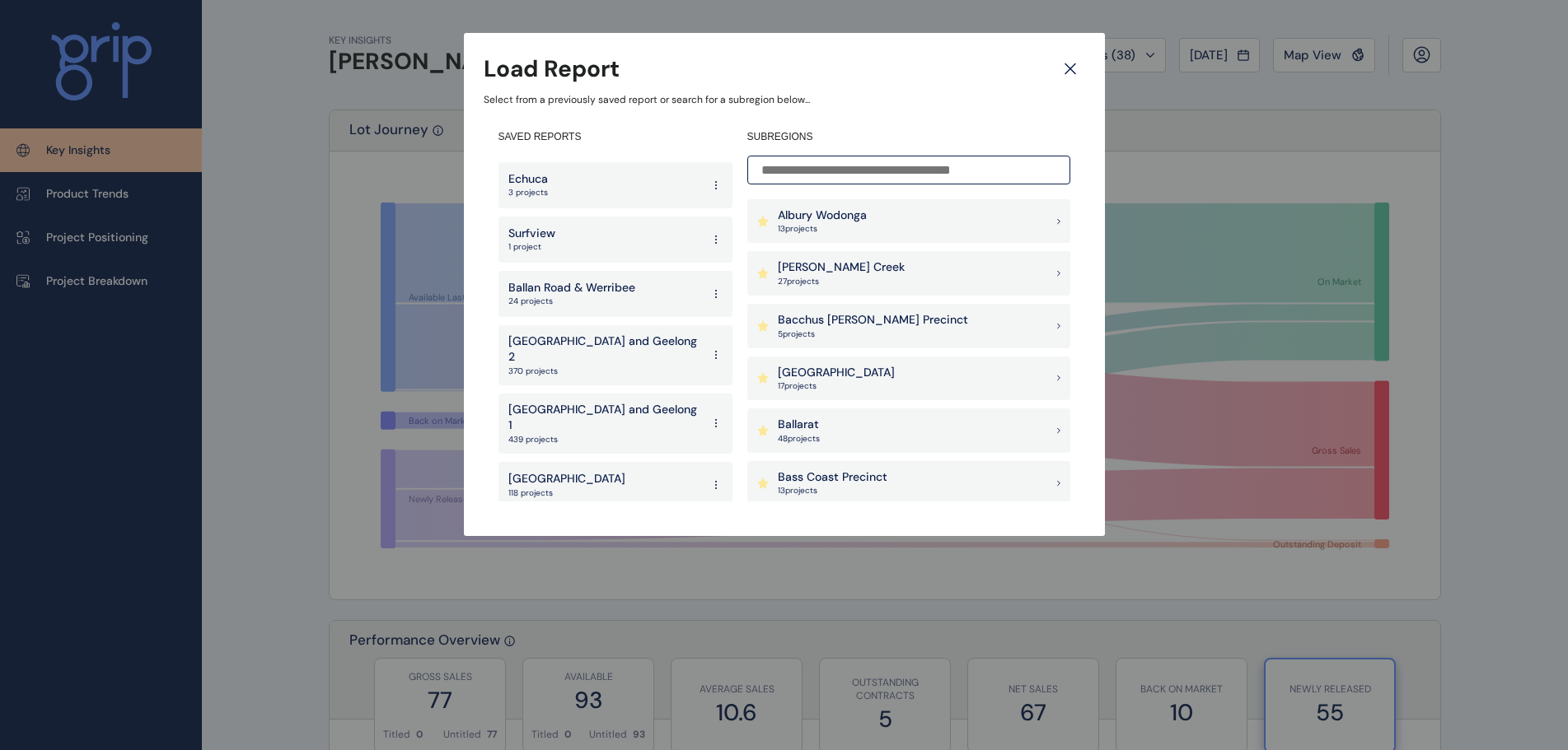
click at [555, 471] on p "[GEOGRAPHIC_DATA]" at bounding box center [566, 480] width 117 height 17
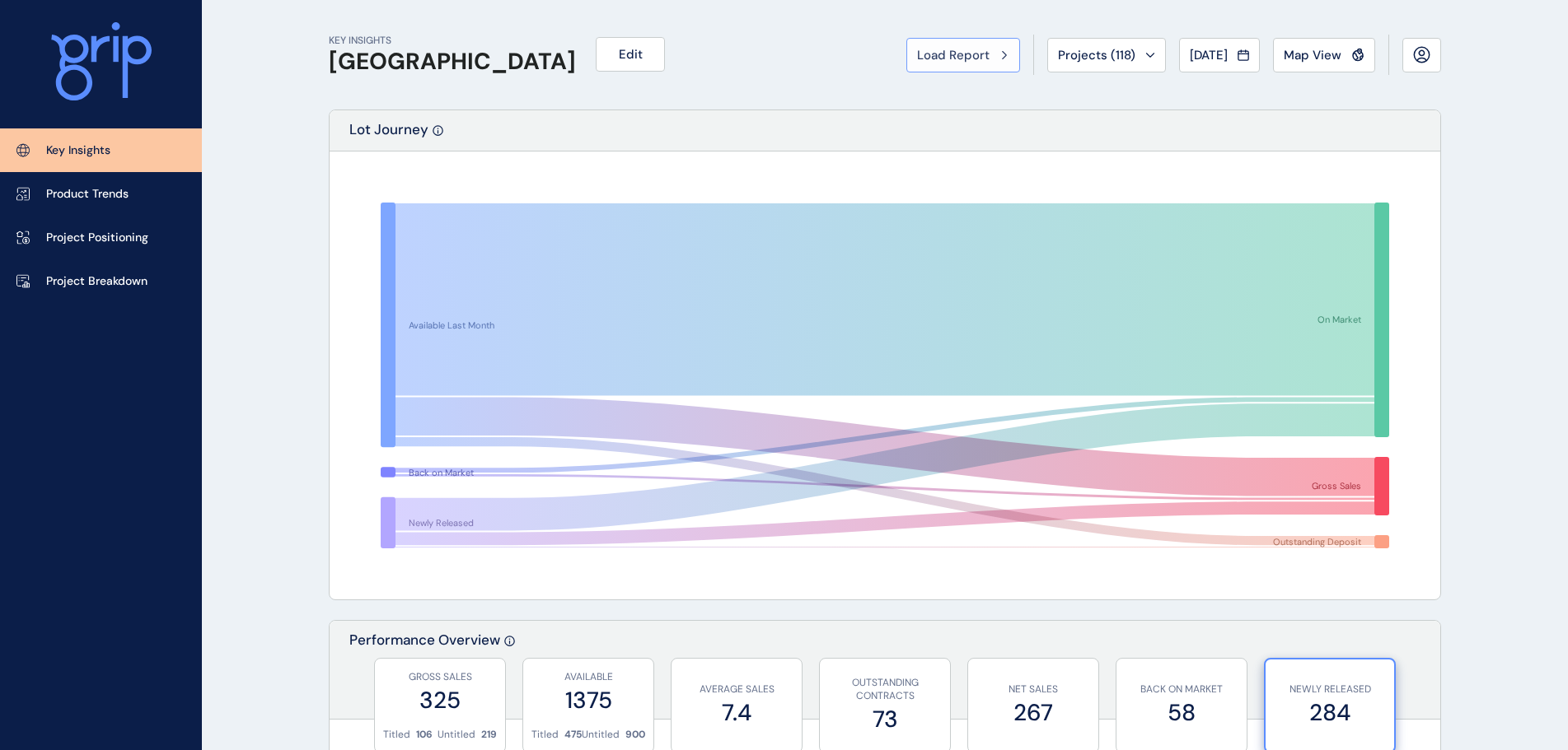
click at [967, 54] on span "Load Report" at bounding box center [953, 56] width 72 height 17
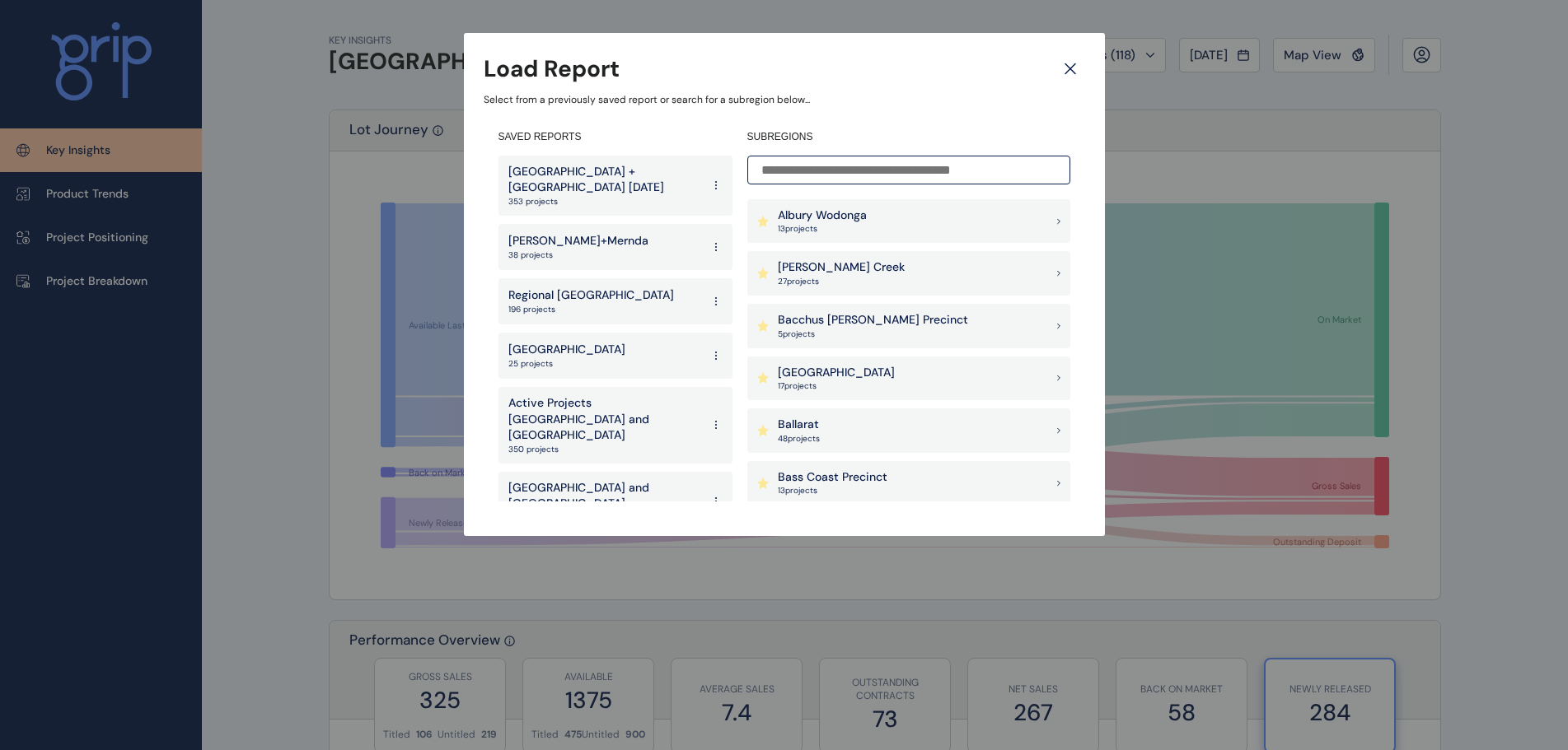
click at [600, 171] on p "[GEOGRAPHIC_DATA] + [GEOGRAPHIC_DATA] [DATE]" at bounding box center [604, 180] width 193 height 32
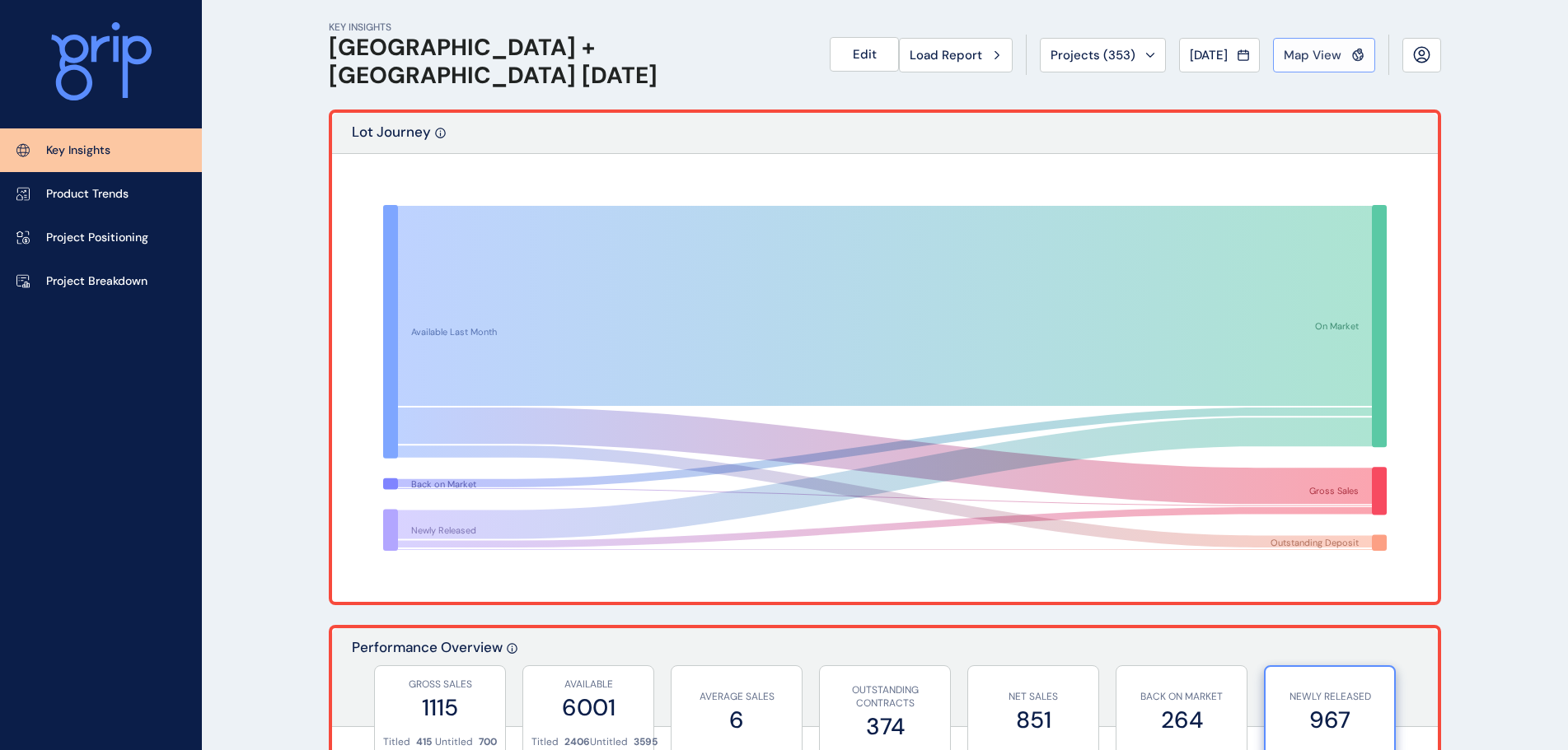
click at [1316, 52] on span "Map View" at bounding box center [1312, 56] width 57 height 17
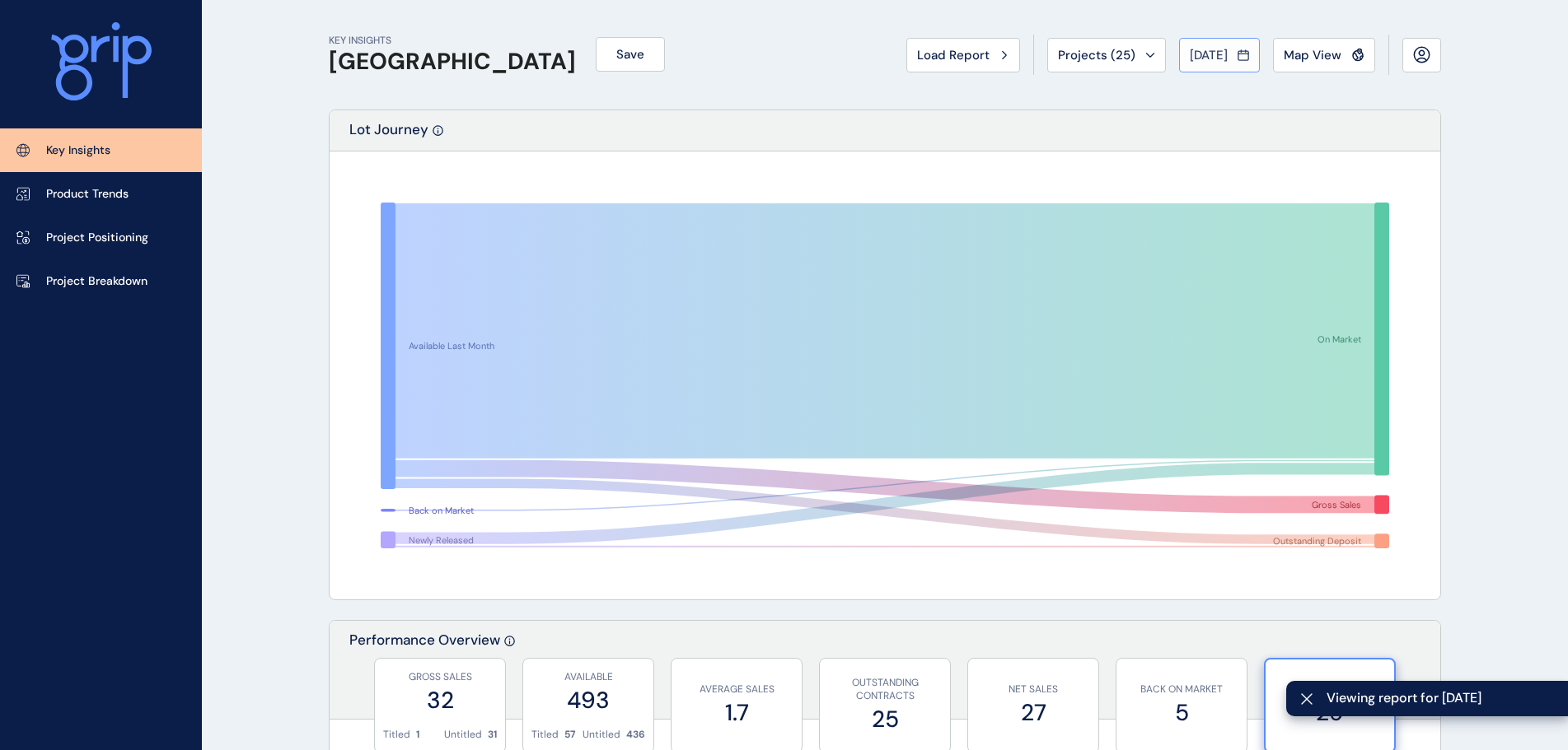
click at [1224, 53] on span "[DATE]" at bounding box center [1209, 56] width 38 height 17
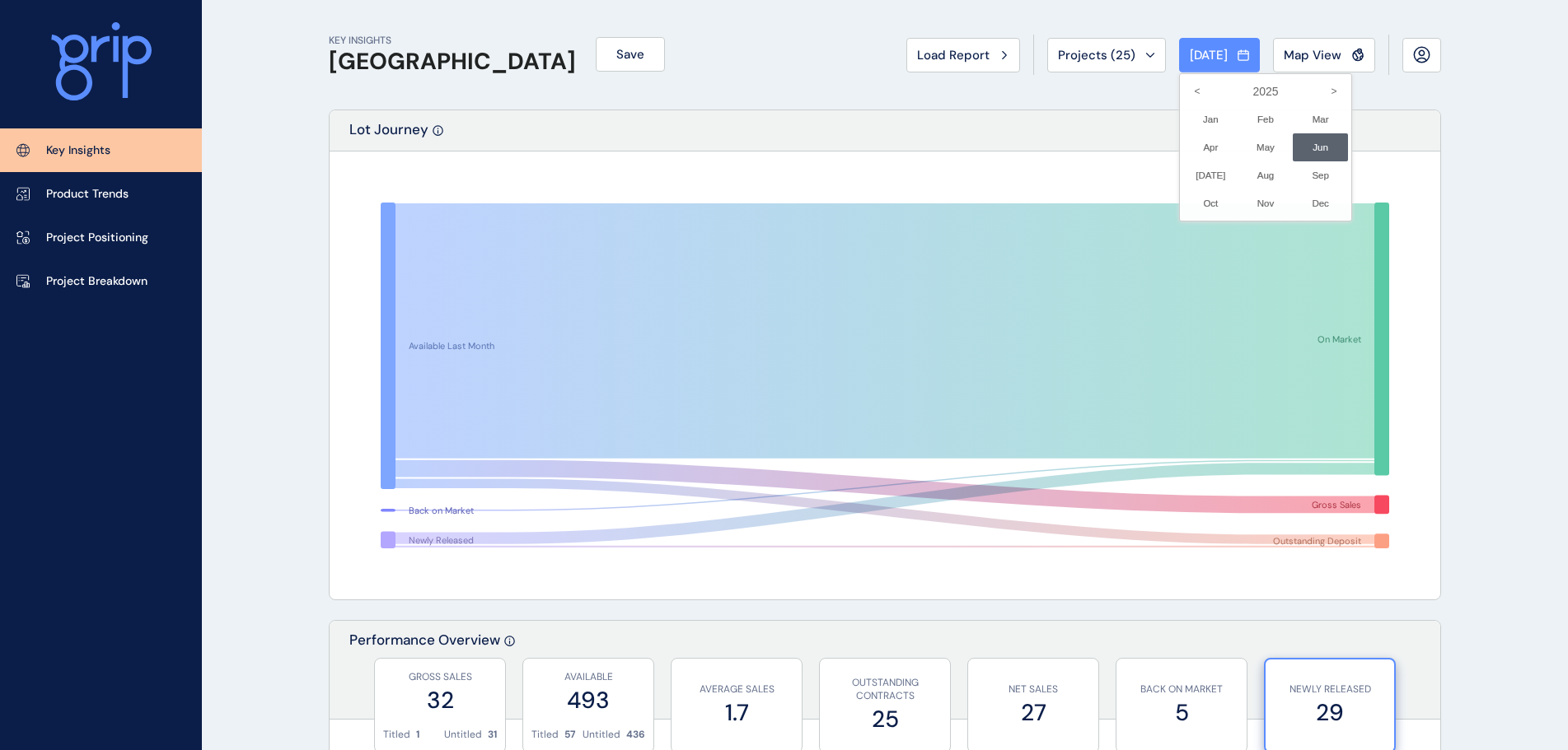
click at [841, 108] on div at bounding box center [784, 375] width 1568 height 750
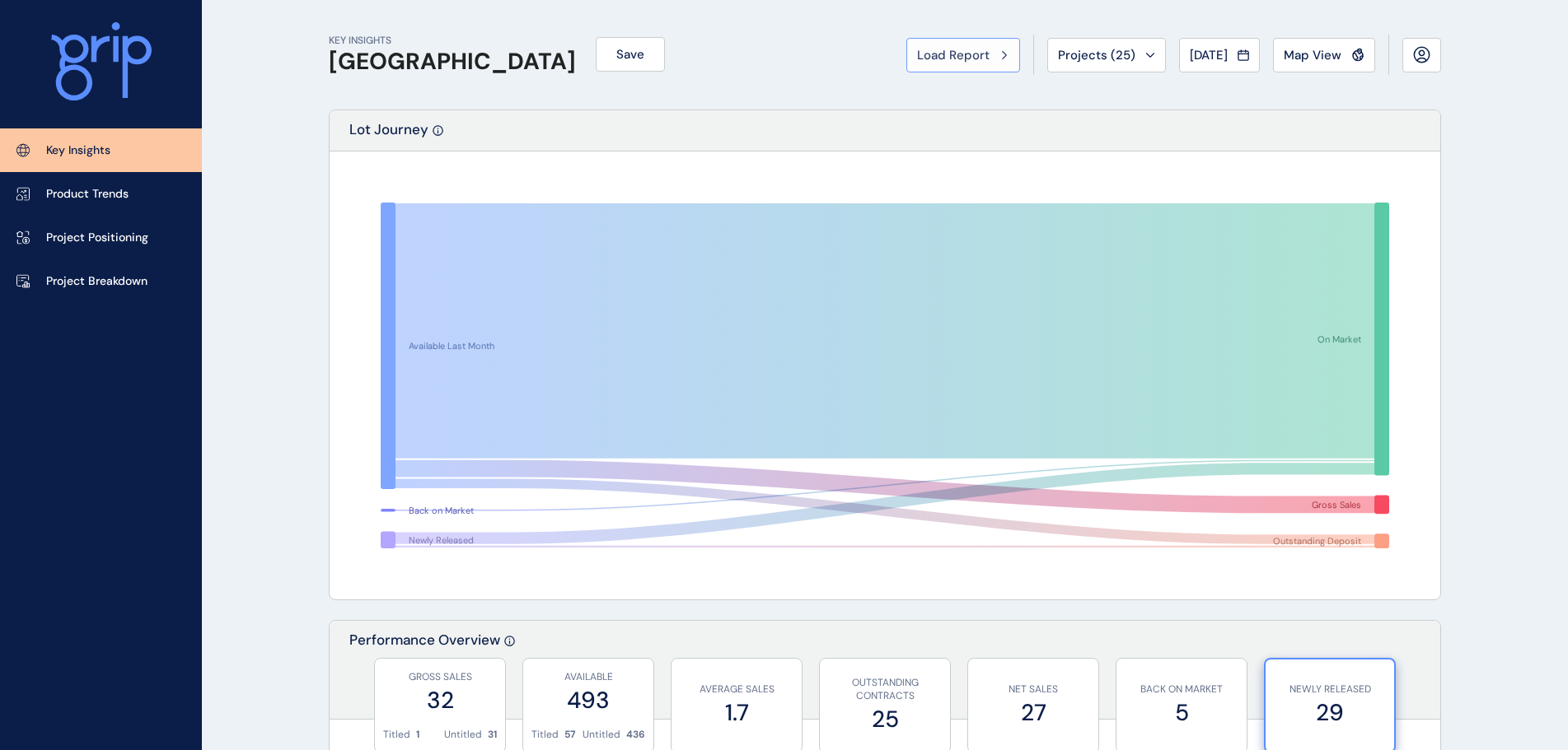
click at [939, 56] on span "Load Report" at bounding box center [953, 56] width 72 height 17
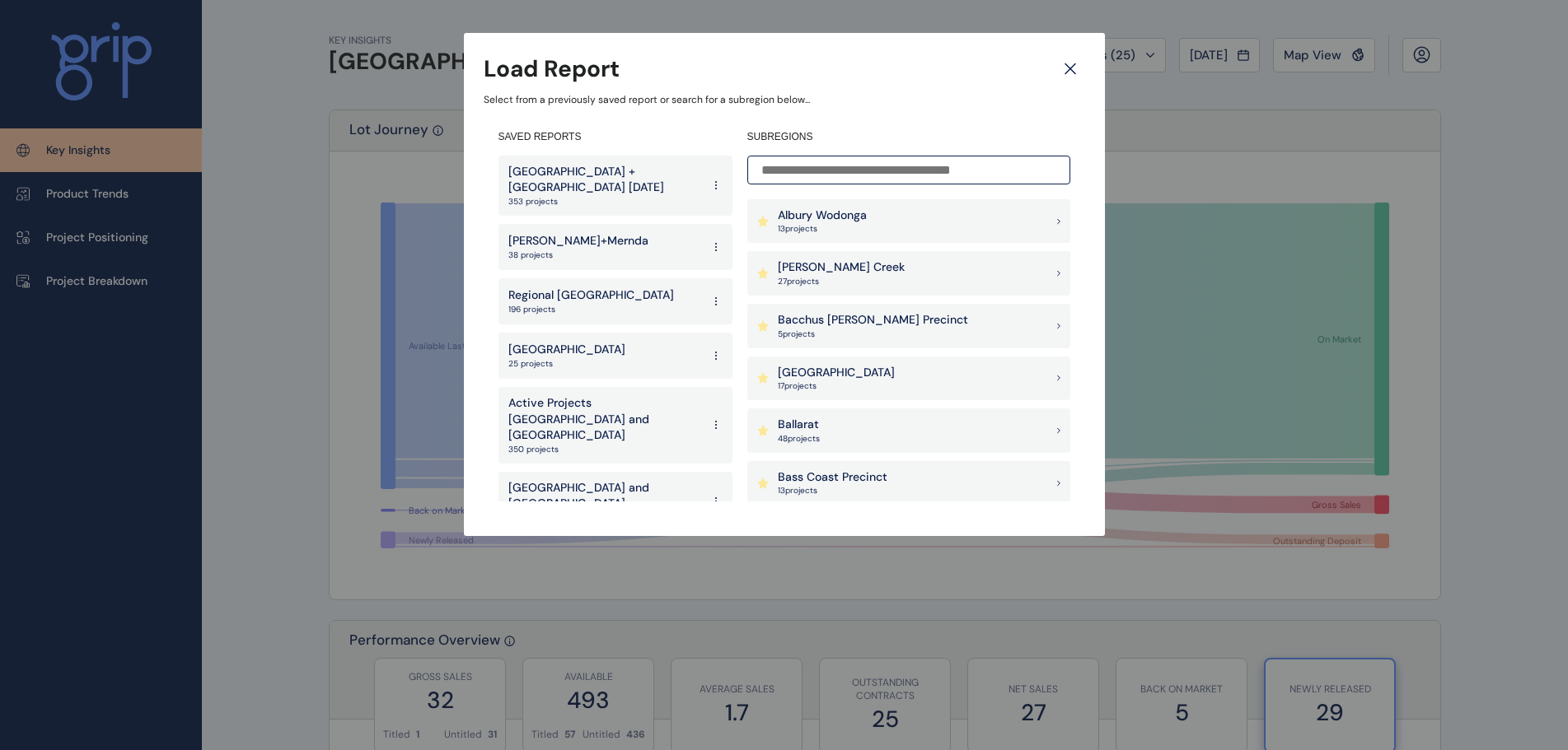
click at [1069, 72] on icon at bounding box center [1071, 69] width 30 height 29
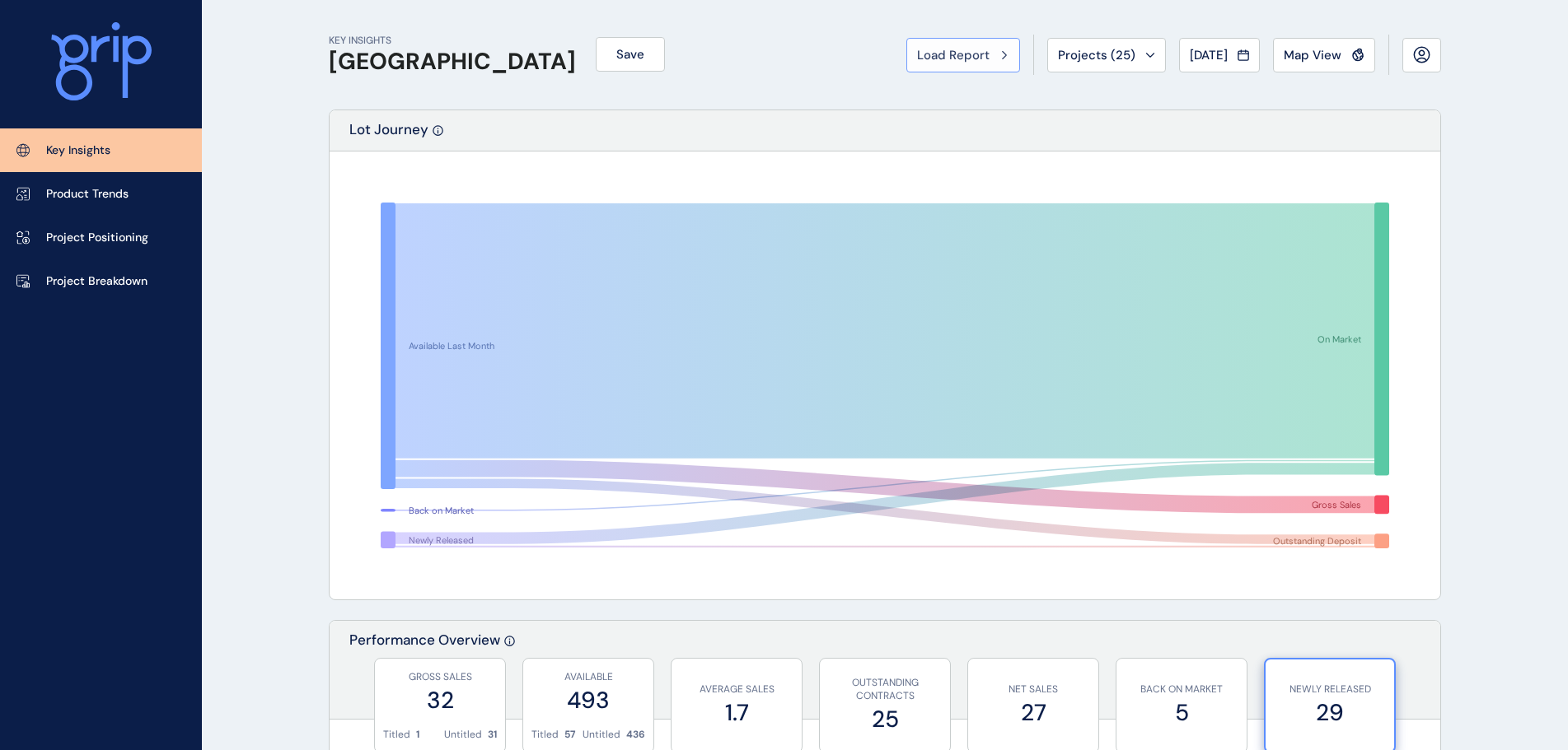
click at [953, 46] on button "Load Report" at bounding box center [963, 56] width 114 height 35
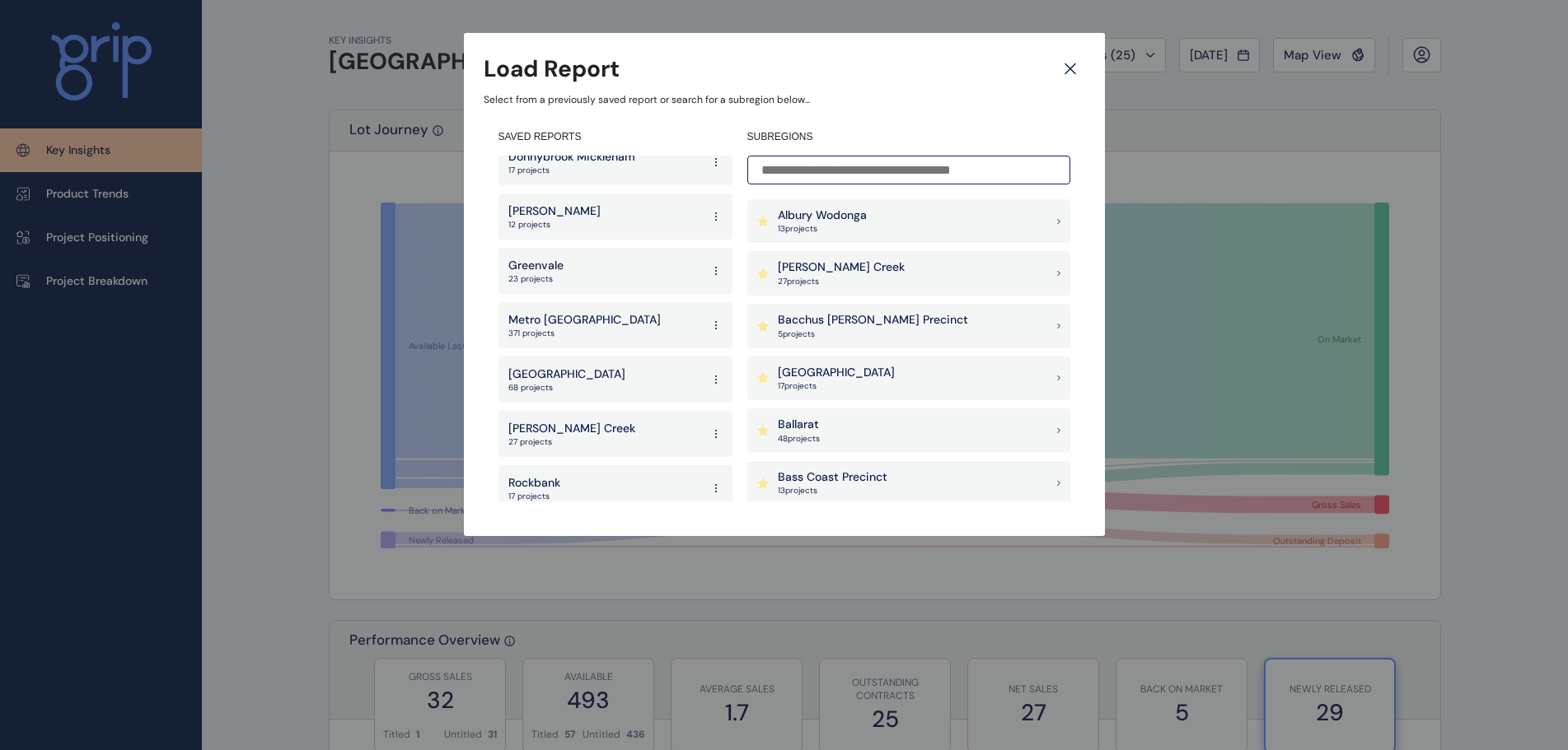
scroll to position [2471, 0]
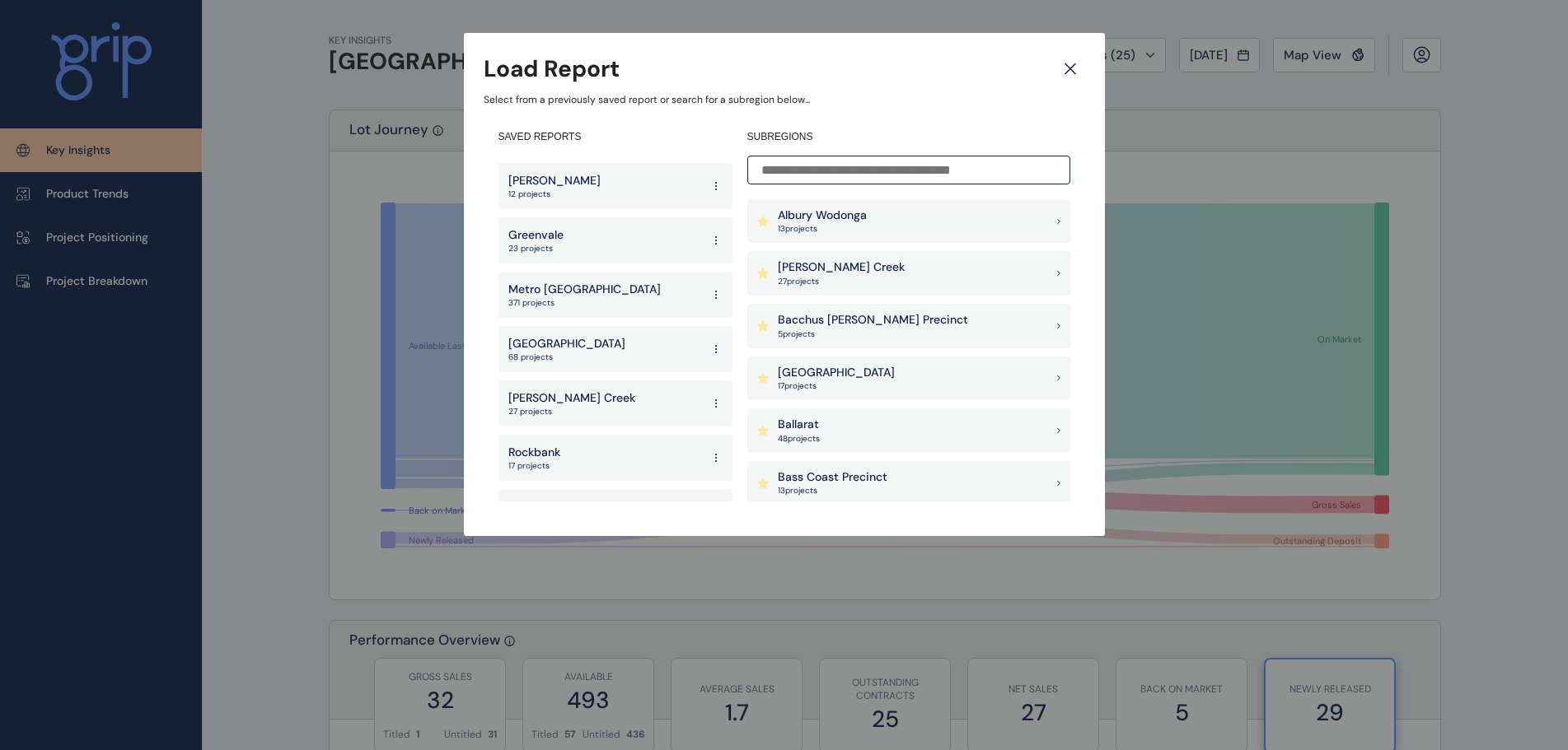
click at [571, 336] on p "[GEOGRAPHIC_DATA]" at bounding box center [566, 344] width 117 height 17
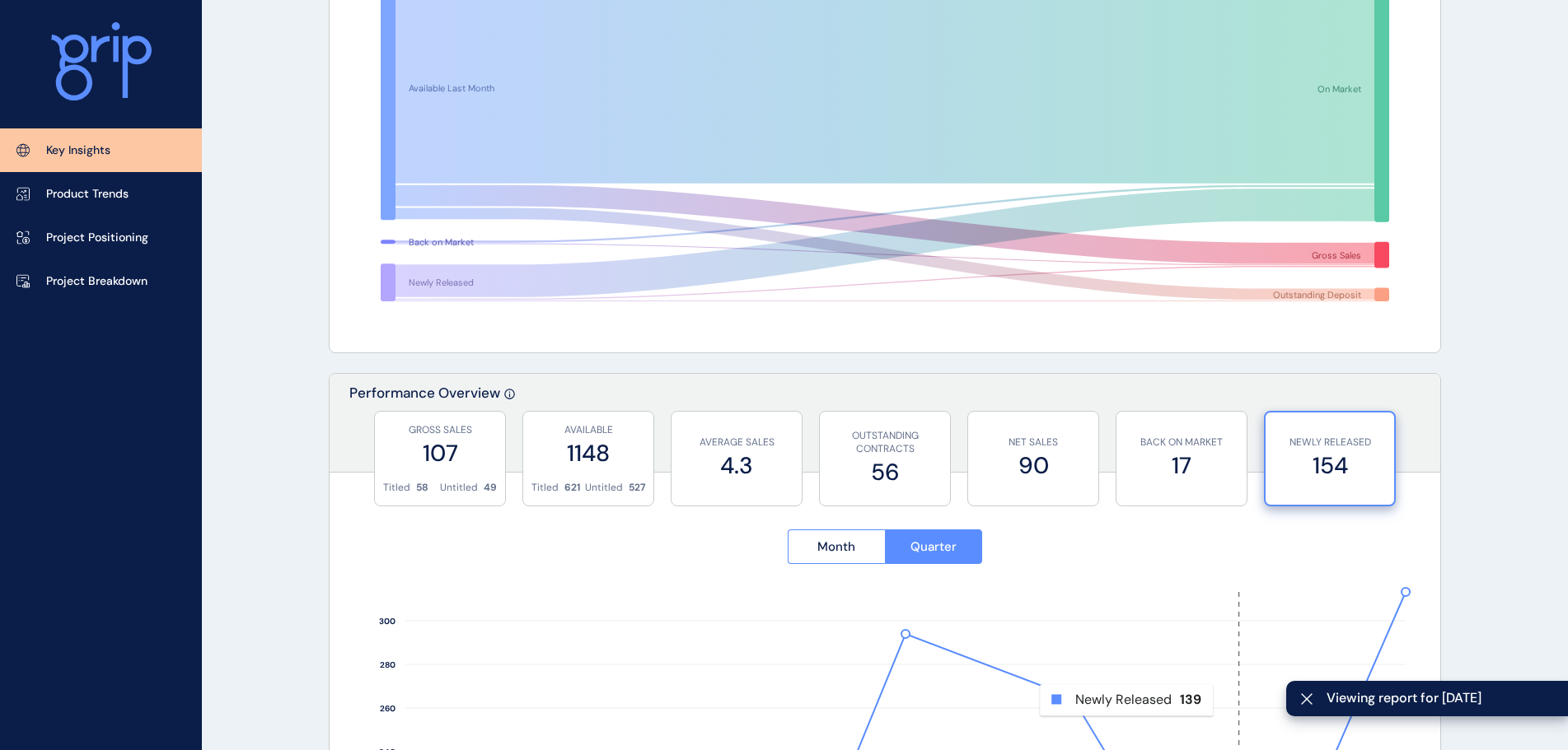
scroll to position [577, 0]
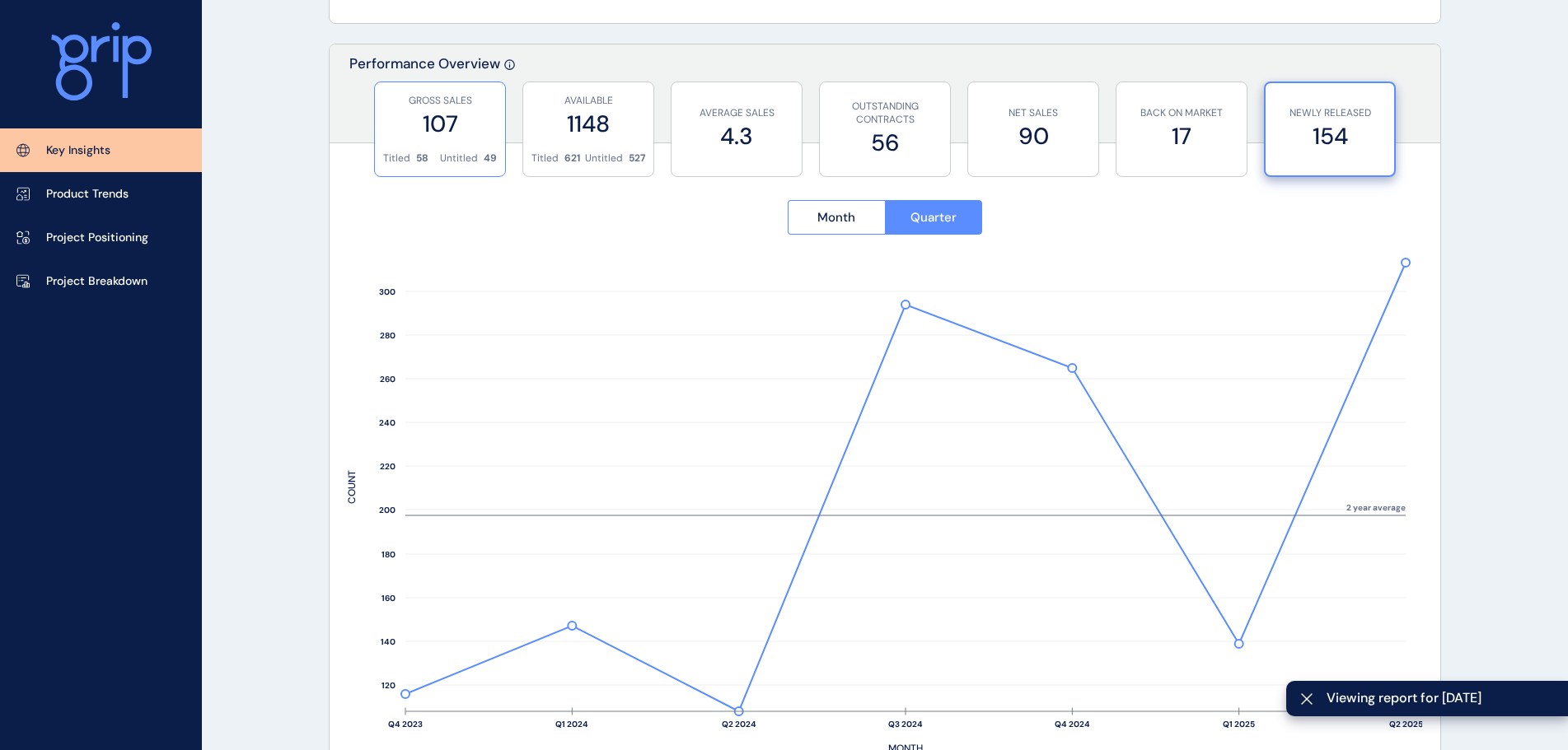
click at [452, 114] on label "107" at bounding box center [440, 124] width 114 height 32
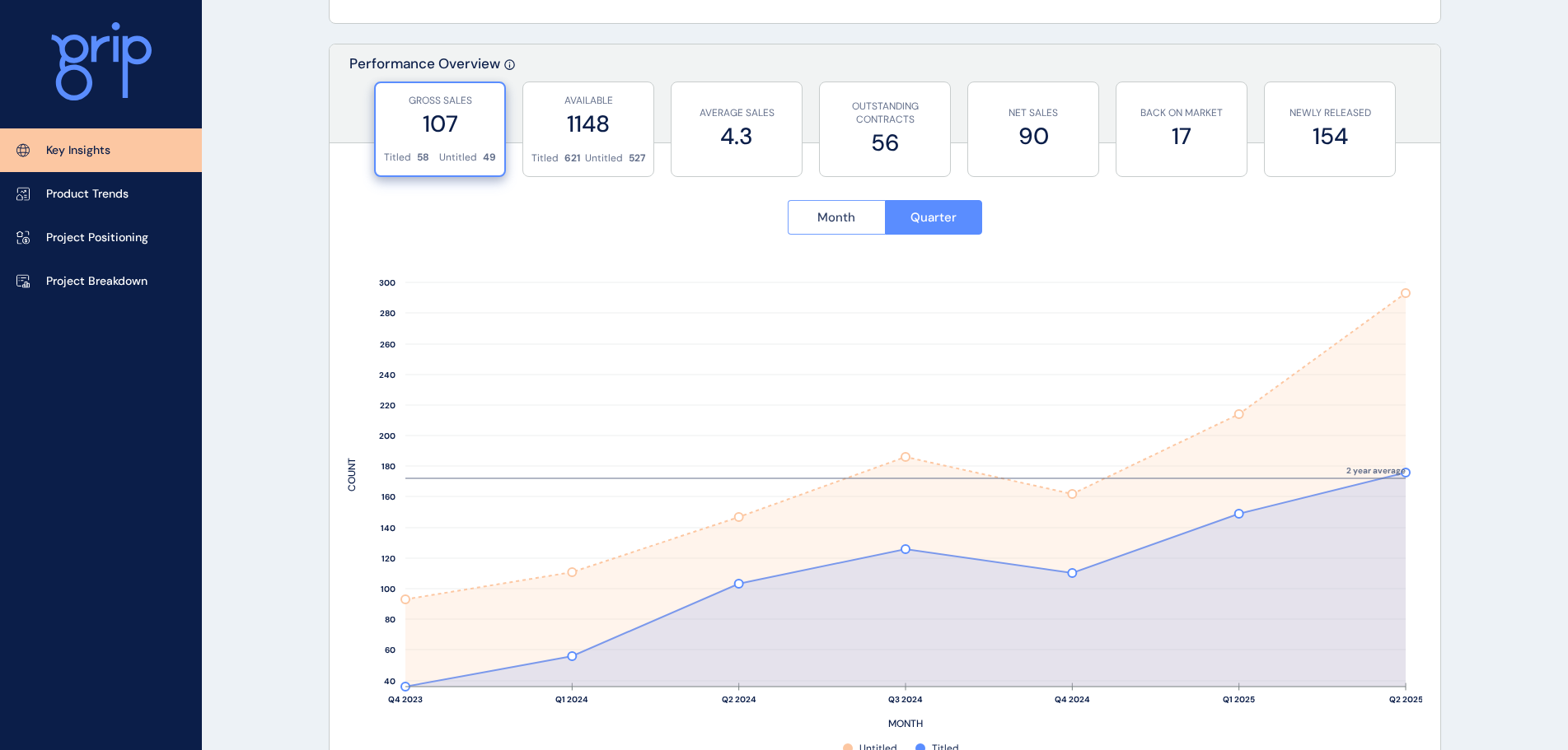
click at [828, 206] on button "Month" at bounding box center [836, 217] width 97 height 35
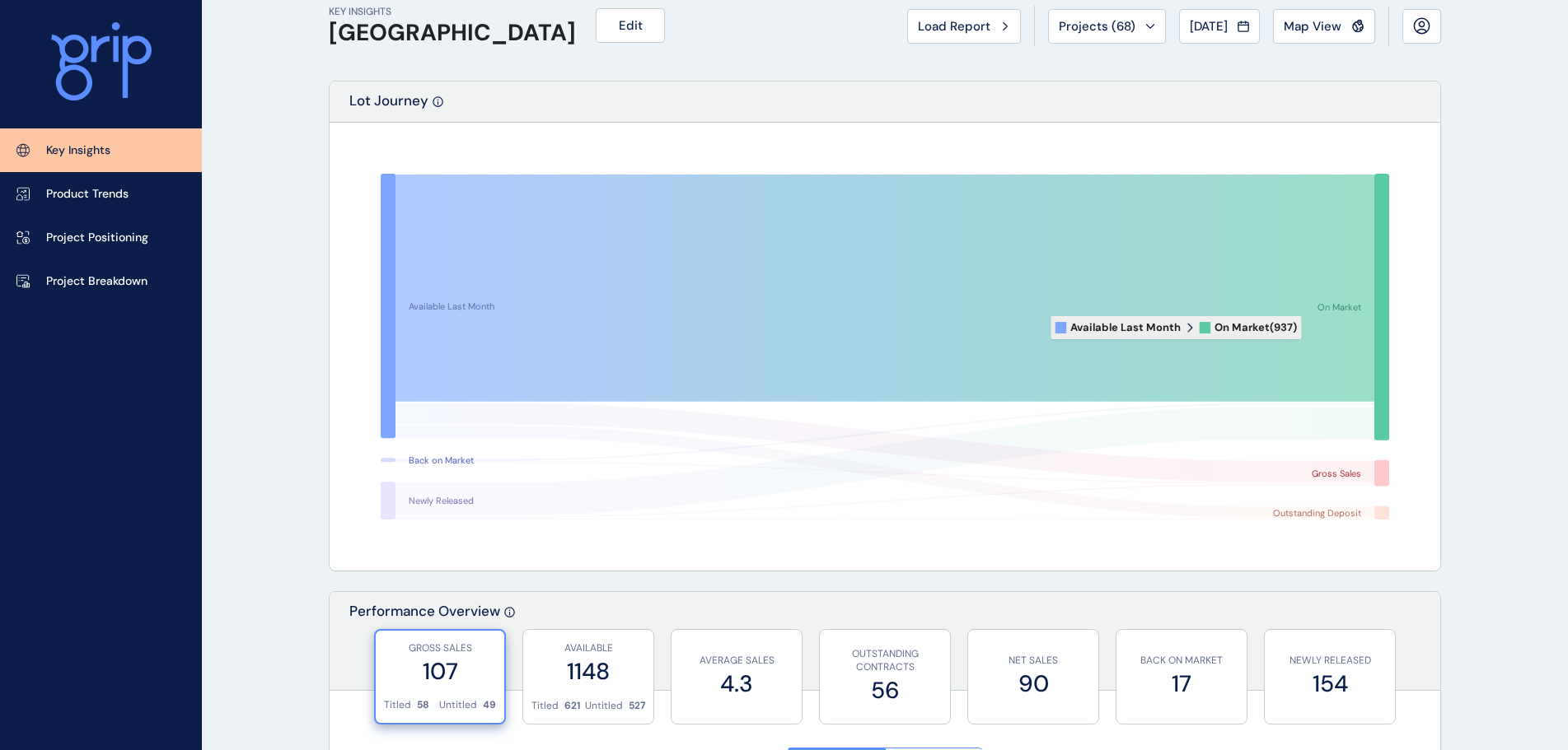
scroll to position [0, 0]
